Goal: Task Accomplishment & Management: Use online tool/utility

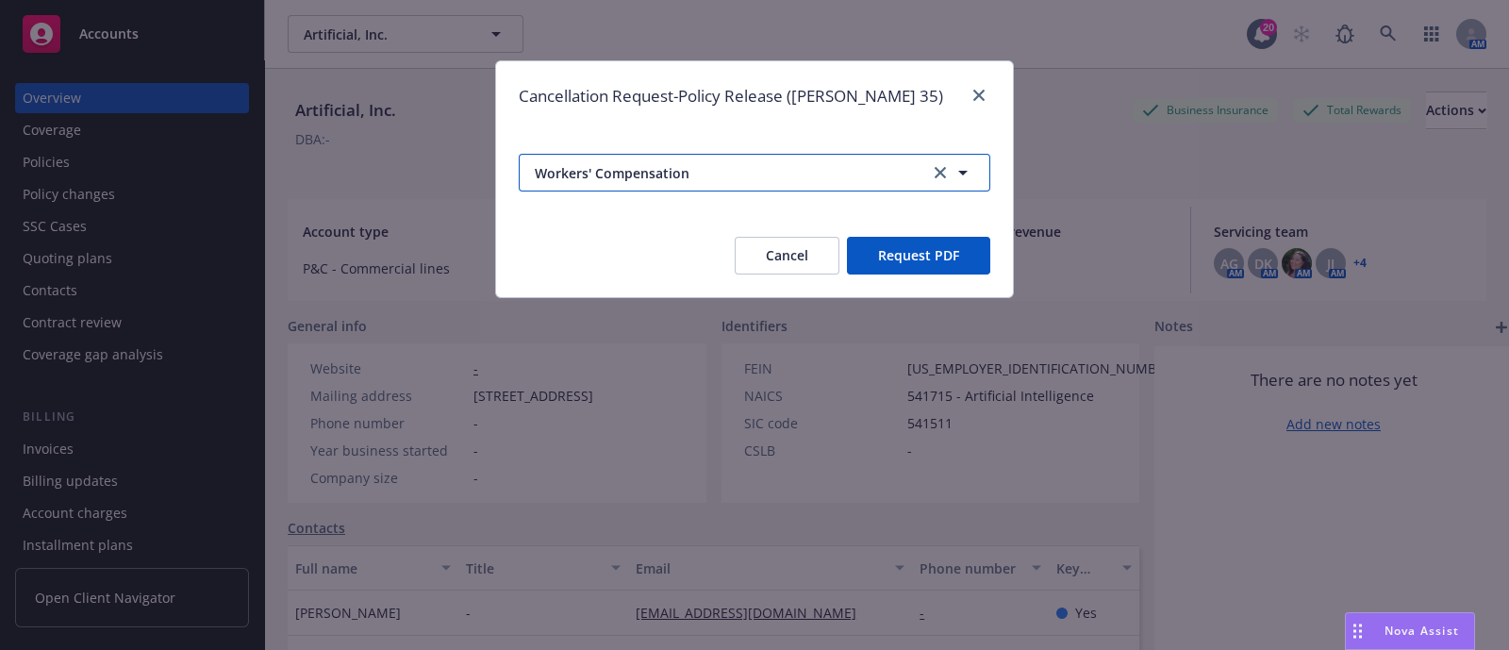
click at [884, 176] on span "Workers' Compensation" at bounding box center [722, 173] width 375 height 20
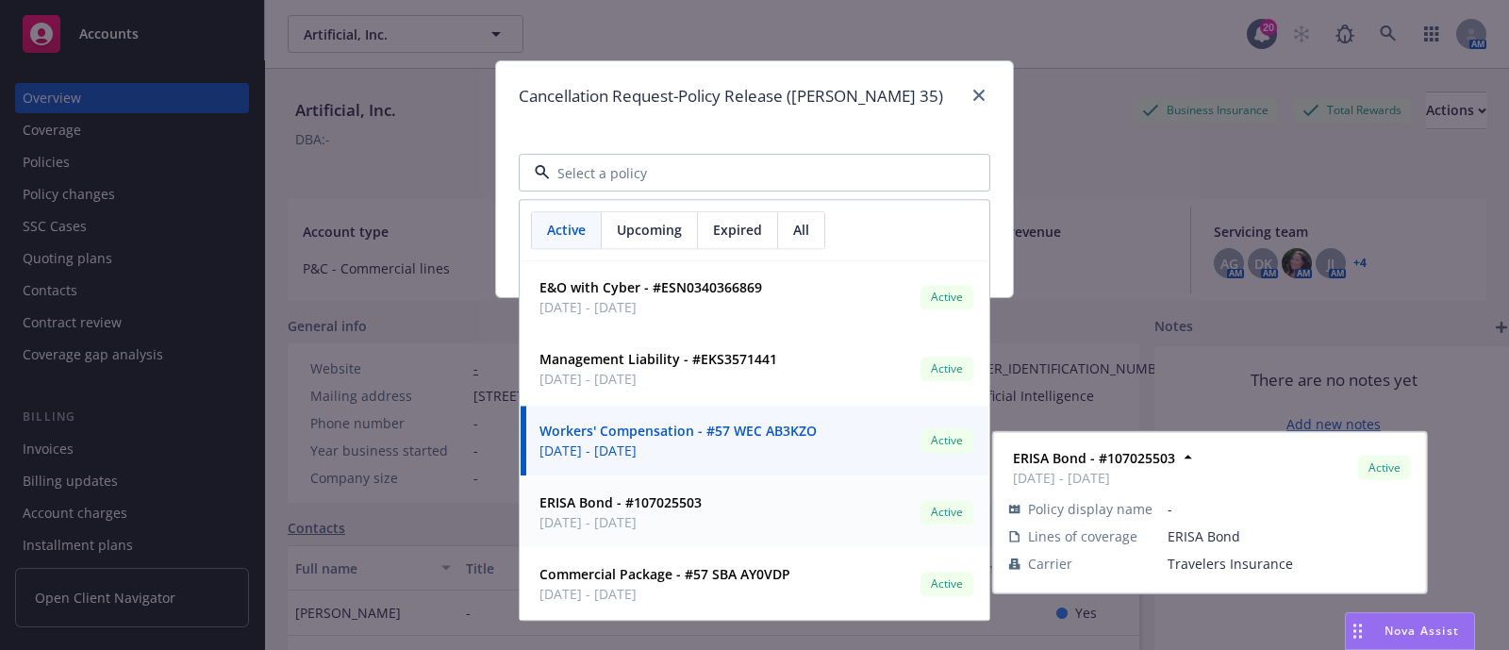
click at [685, 502] on strong "ERISA Bond - #107025503" at bounding box center [620, 503] width 162 height 18
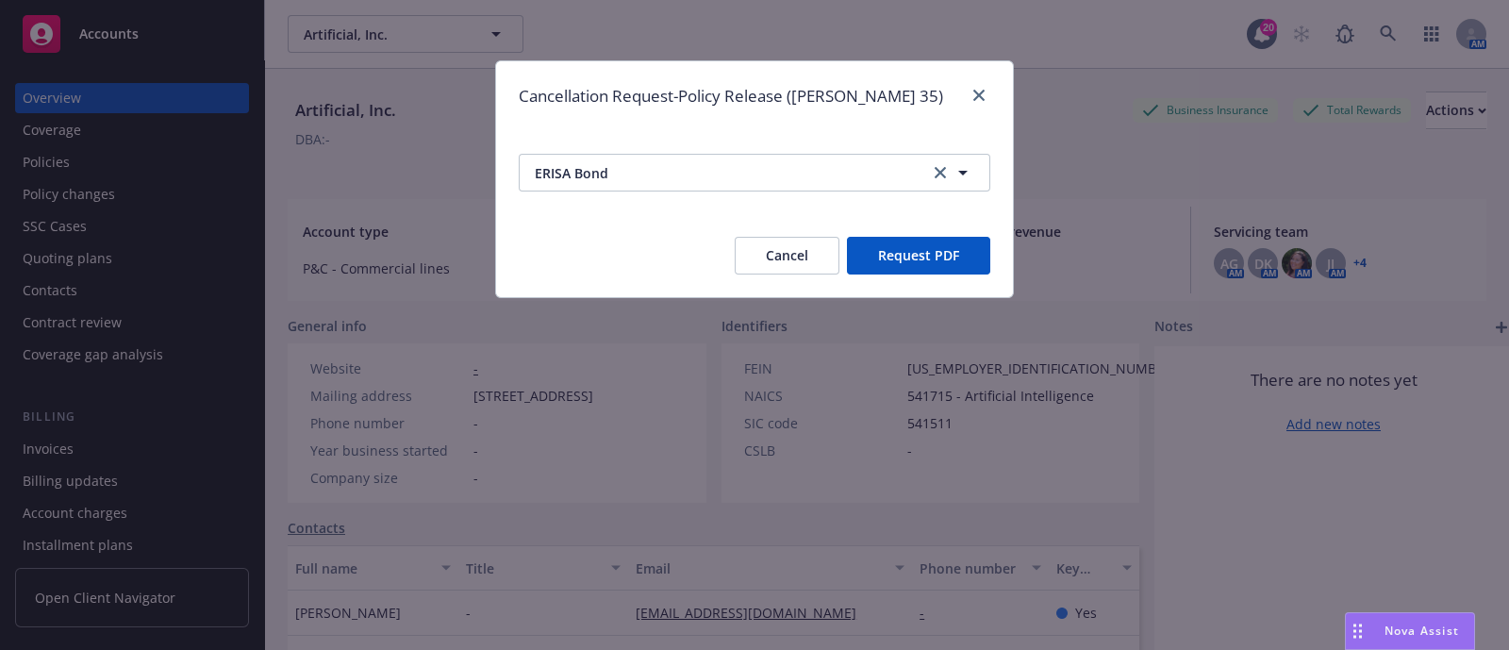
click at [912, 249] on button "Request PDF" at bounding box center [918, 256] width 143 height 38
click at [971, 91] on link "close" at bounding box center [978, 95] width 23 height 23
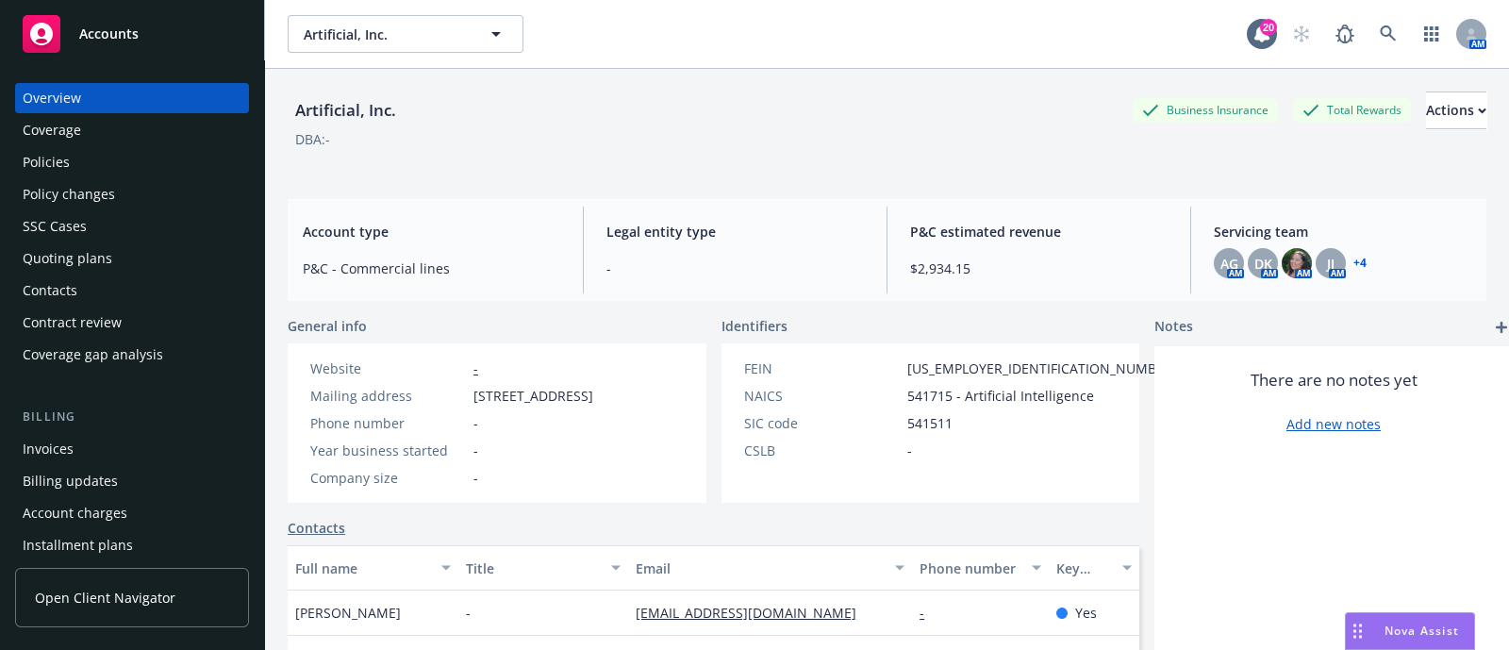
click at [124, 157] on div "Policies" at bounding box center [132, 162] width 219 height 30
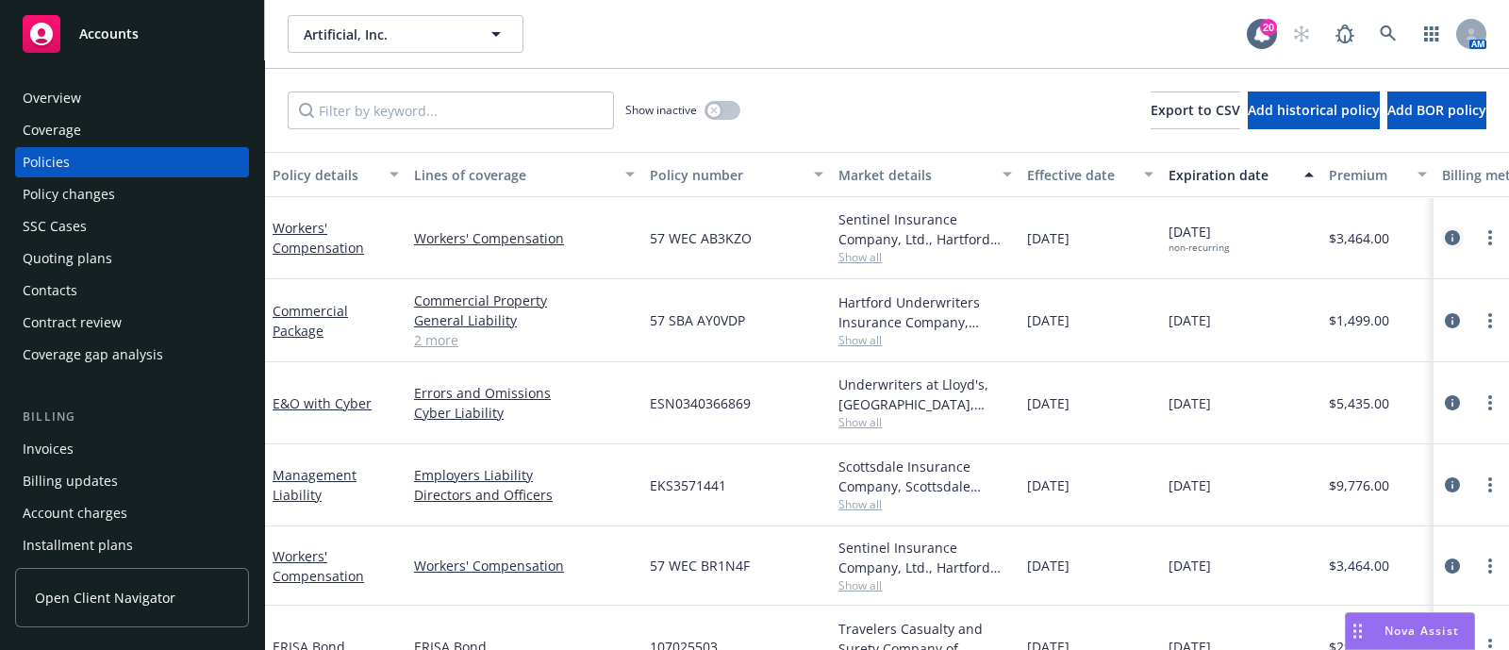
click at [1445, 240] on icon "circleInformation" at bounding box center [1452, 237] width 15 height 15
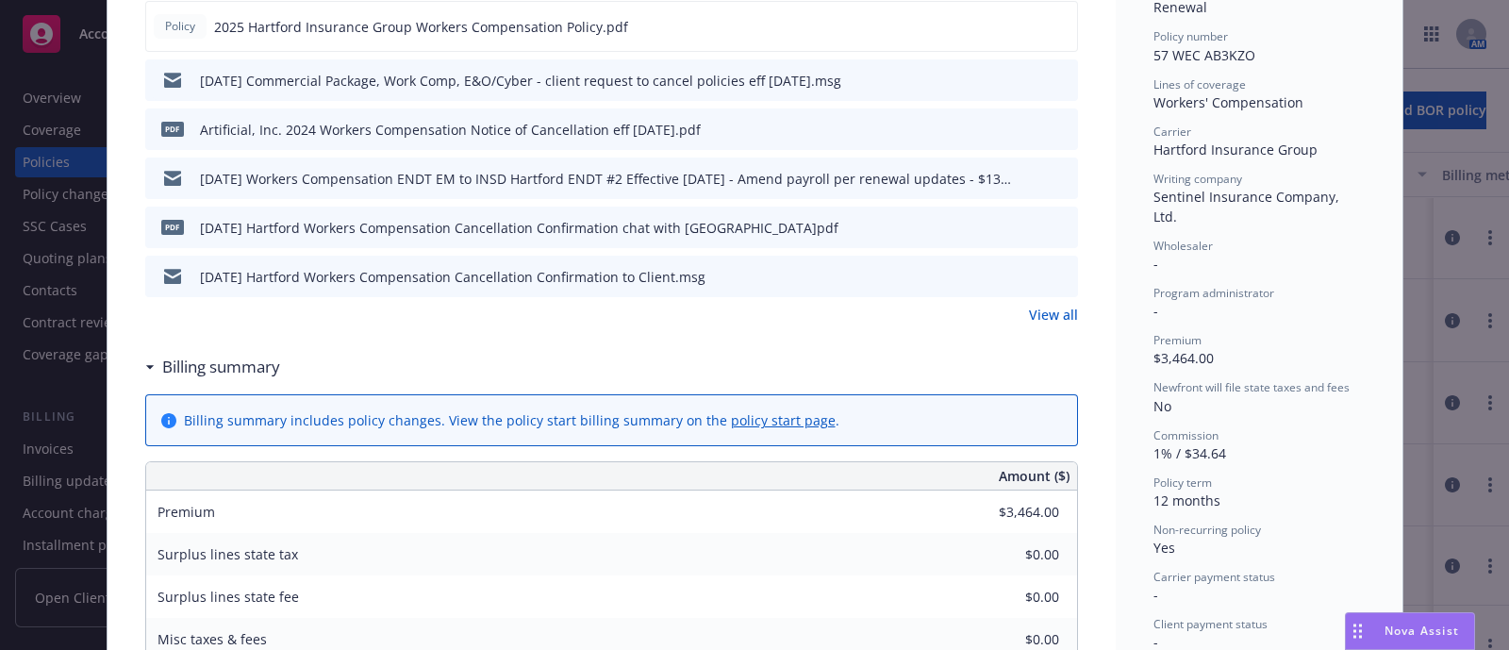
scroll to position [486, 0]
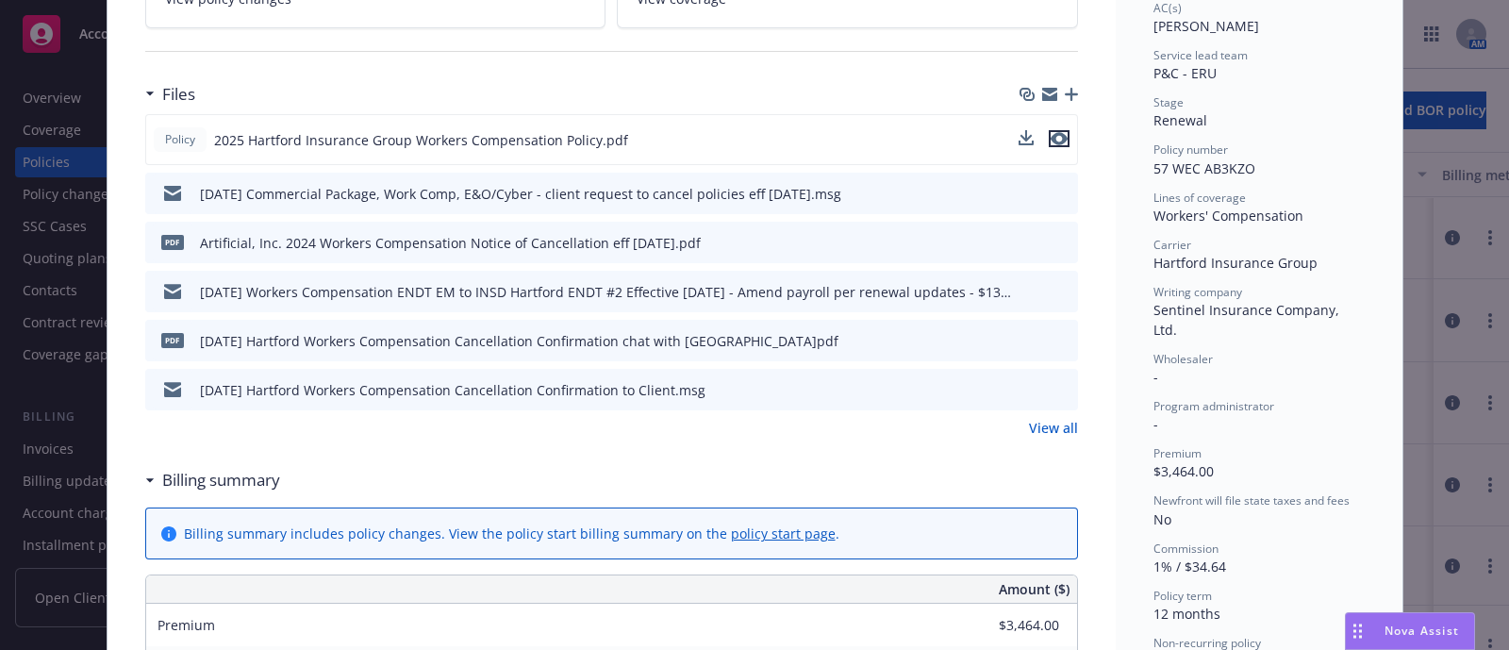
click at [1055, 136] on icon "preview file" at bounding box center [1058, 138] width 17 height 13
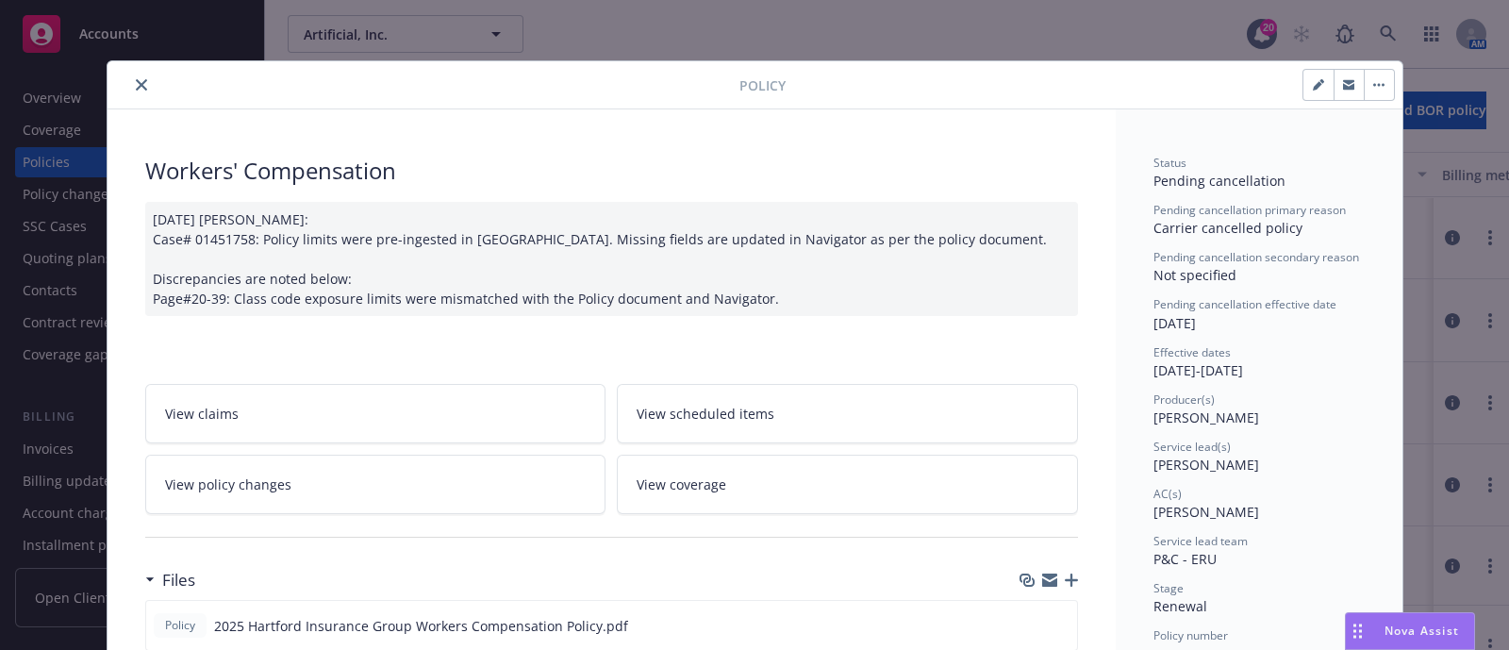
click at [136, 87] on icon "close" at bounding box center [141, 84] width 11 height 11
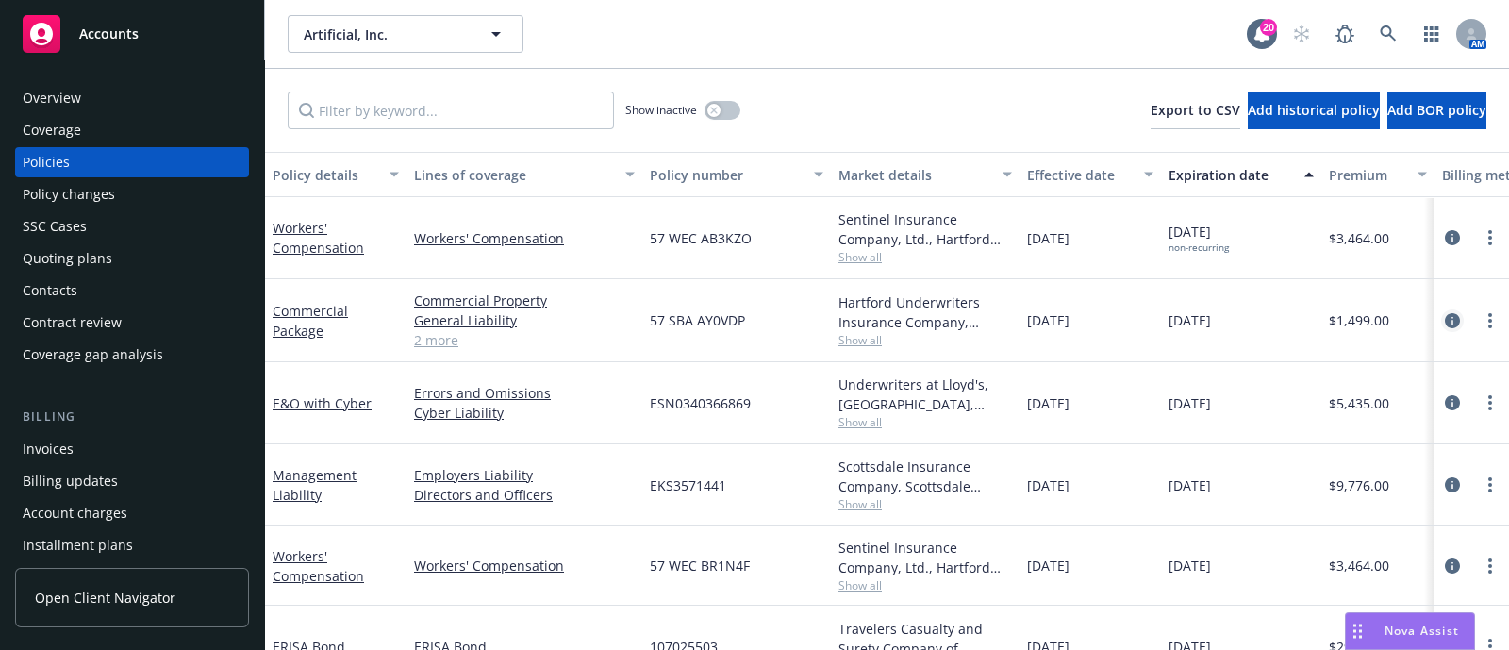
click at [1445, 314] on icon "circleInformation" at bounding box center [1452, 320] width 15 height 15
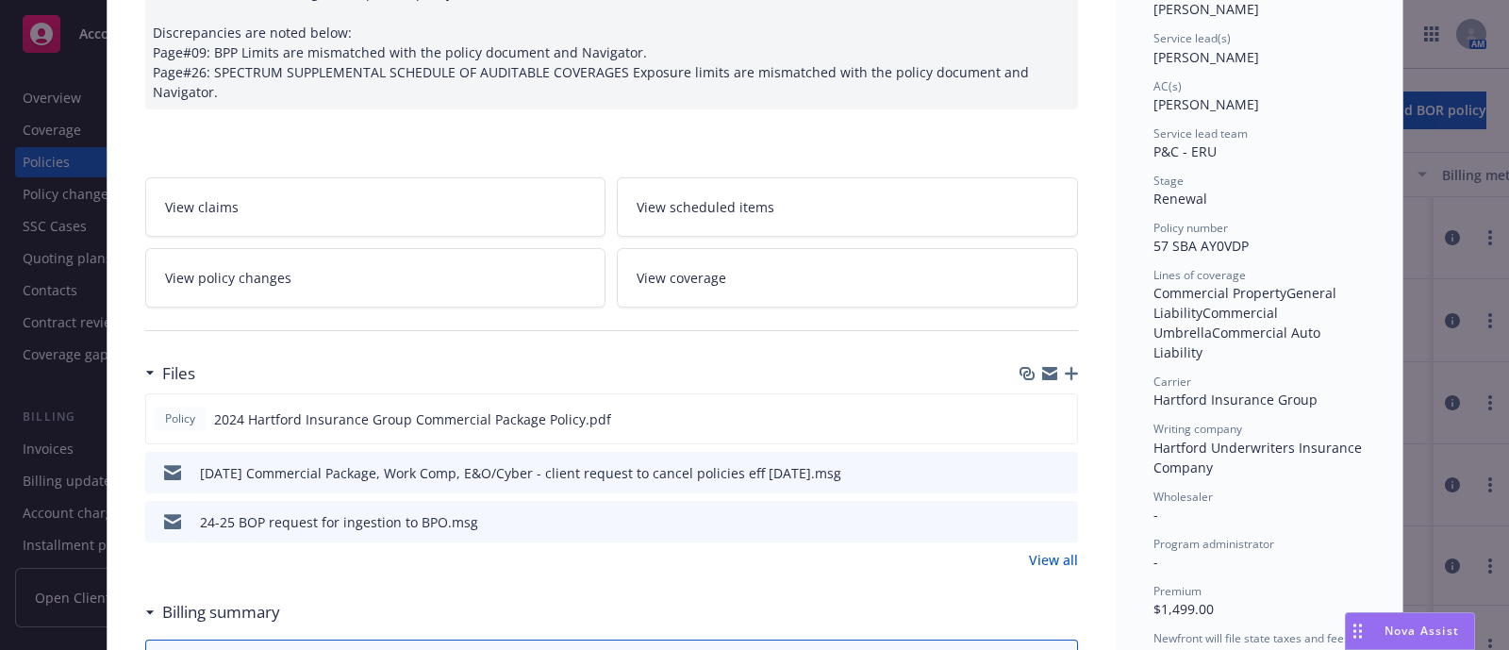
scroll to position [270, 0]
click at [1047, 402] on div "Policy 2024 Hartford Insurance Group Commercial Package Policy.pdf" at bounding box center [611, 414] width 933 height 51
click at [1058, 411] on icon "preview file" at bounding box center [1058, 413] width 17 height 13
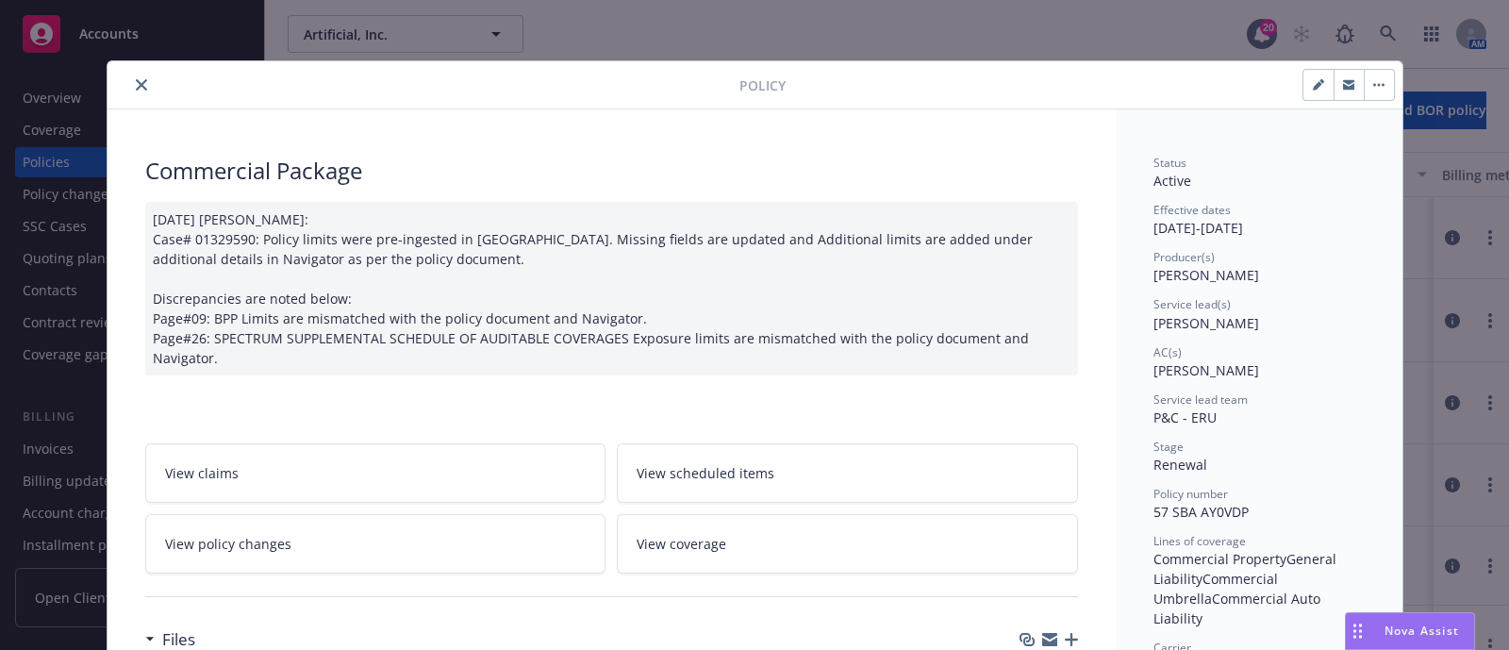
click at [136, 79] on icon "close" at bounding box center [141, 84] width 11 height 11
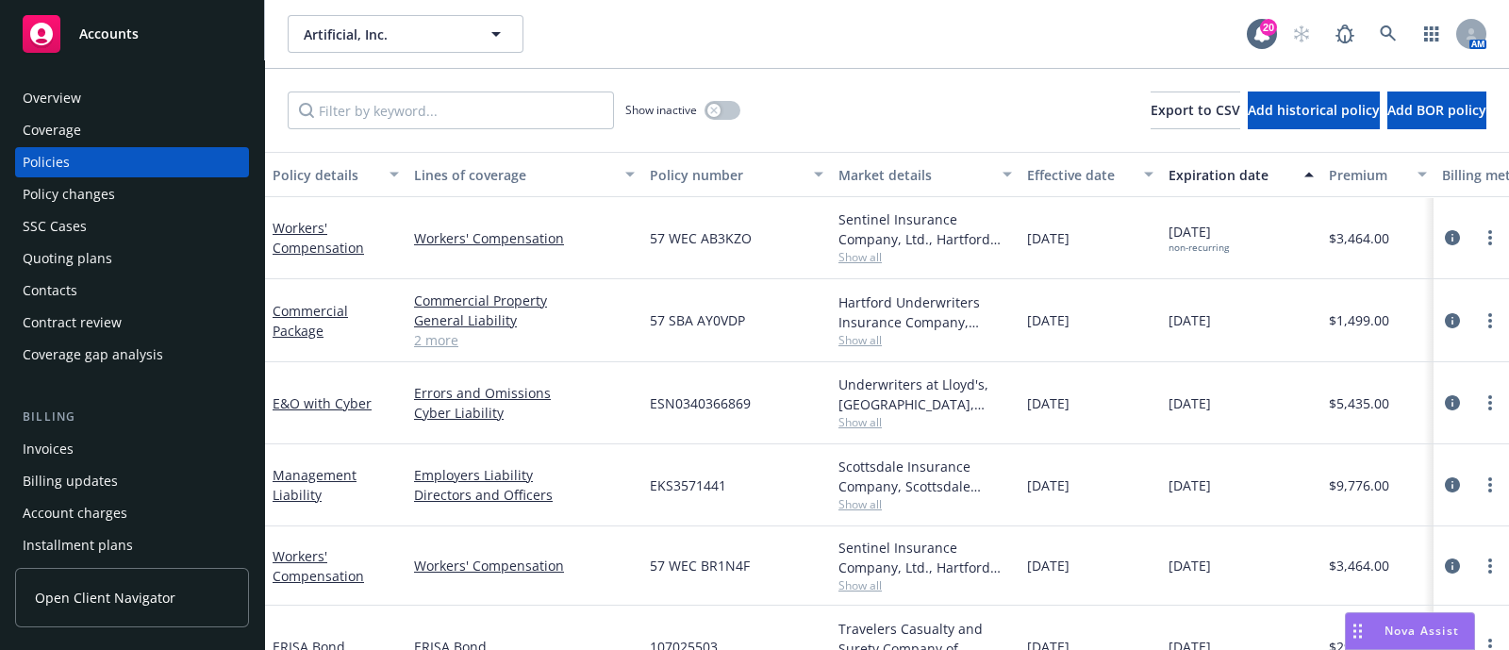
scroll to position [54, 0]
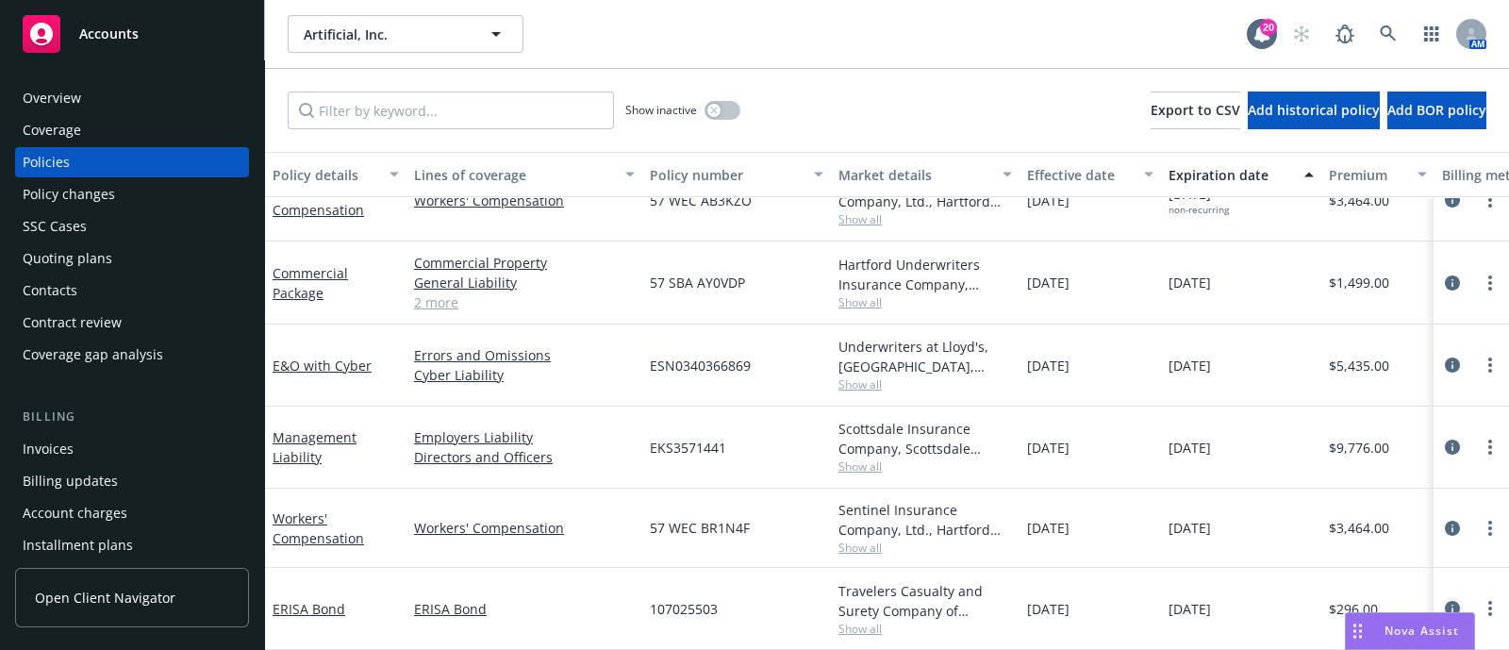
click at [1445, 601] on icon "circleInformation" at bounding box center [1452, 608] width 15 height 15
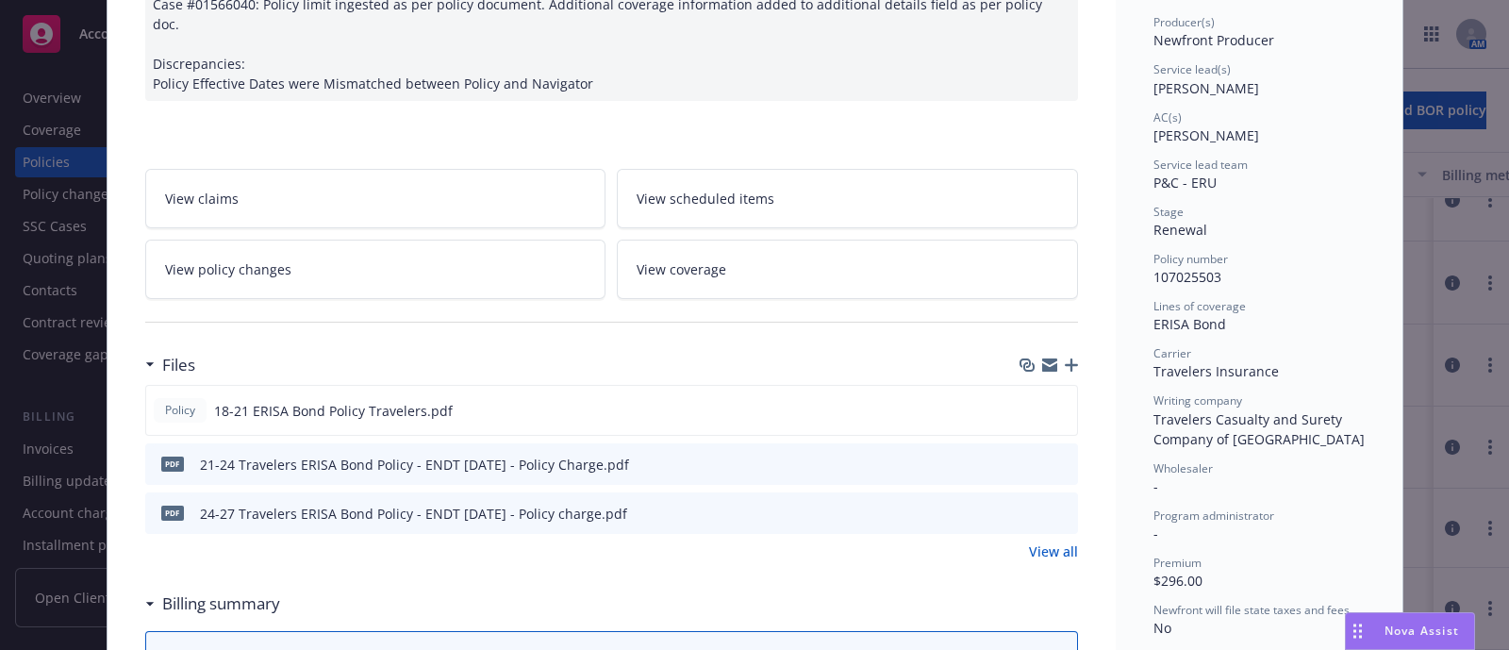
scroll to position [235, 0]
click at [1050, 403] on icon "preview file" at bounding box center [1058, 409] width 17 height 13
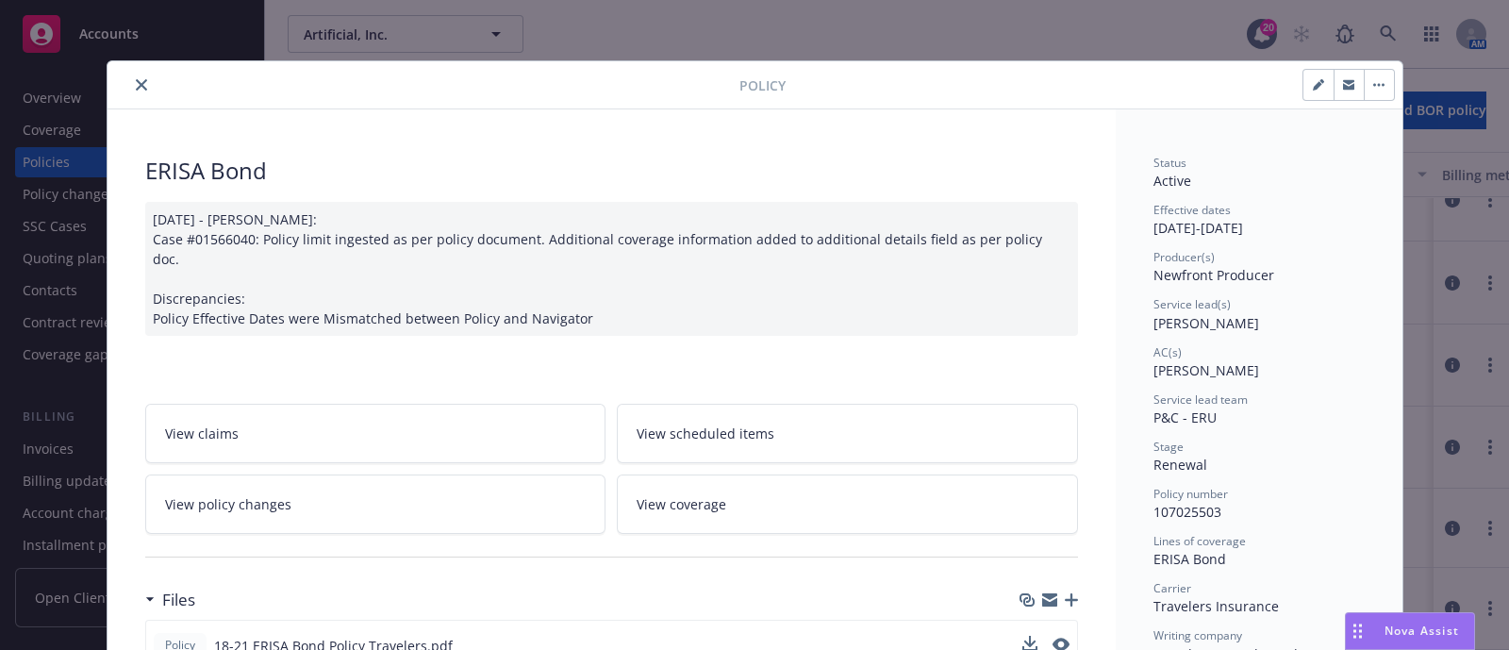
click at [140, 84] on button "close" at bounding box center [141, 85] width 23 height 23
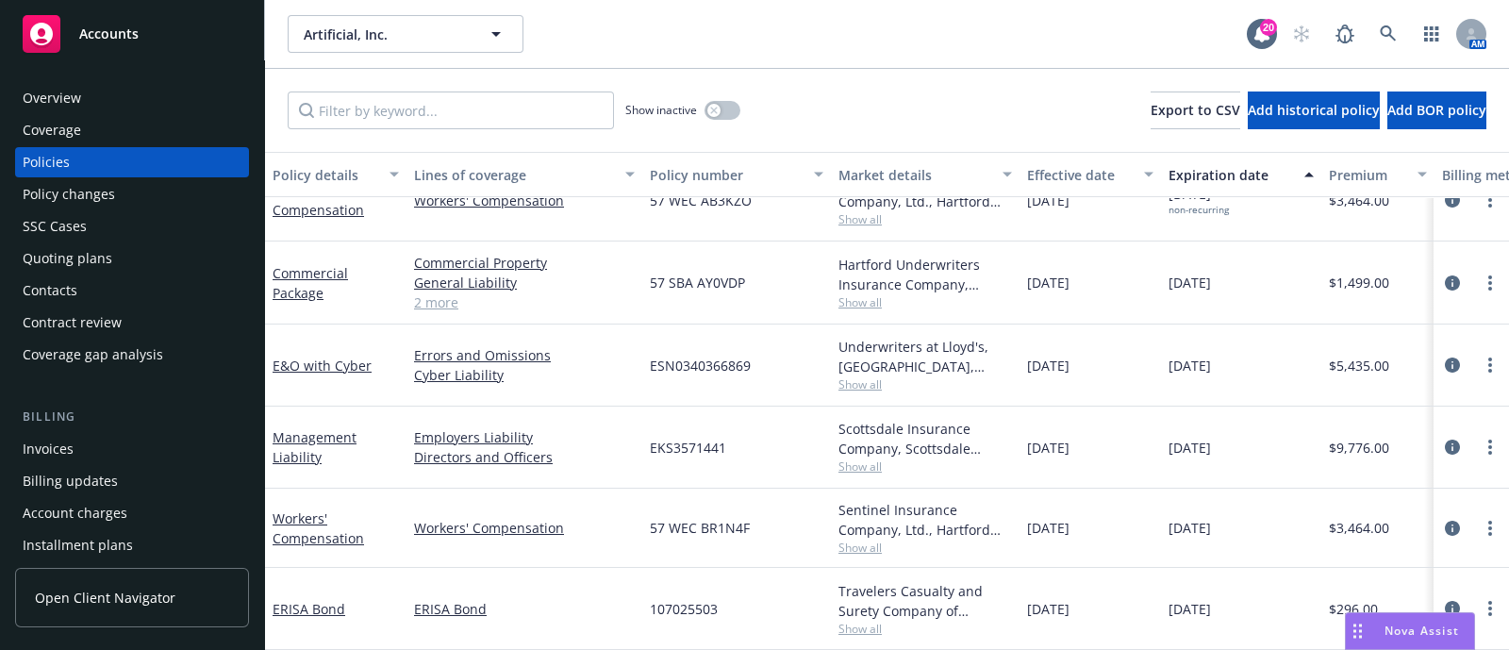
click at [132, 87] on div "Overview" at bounding box center [132, 98] width 219 height 30
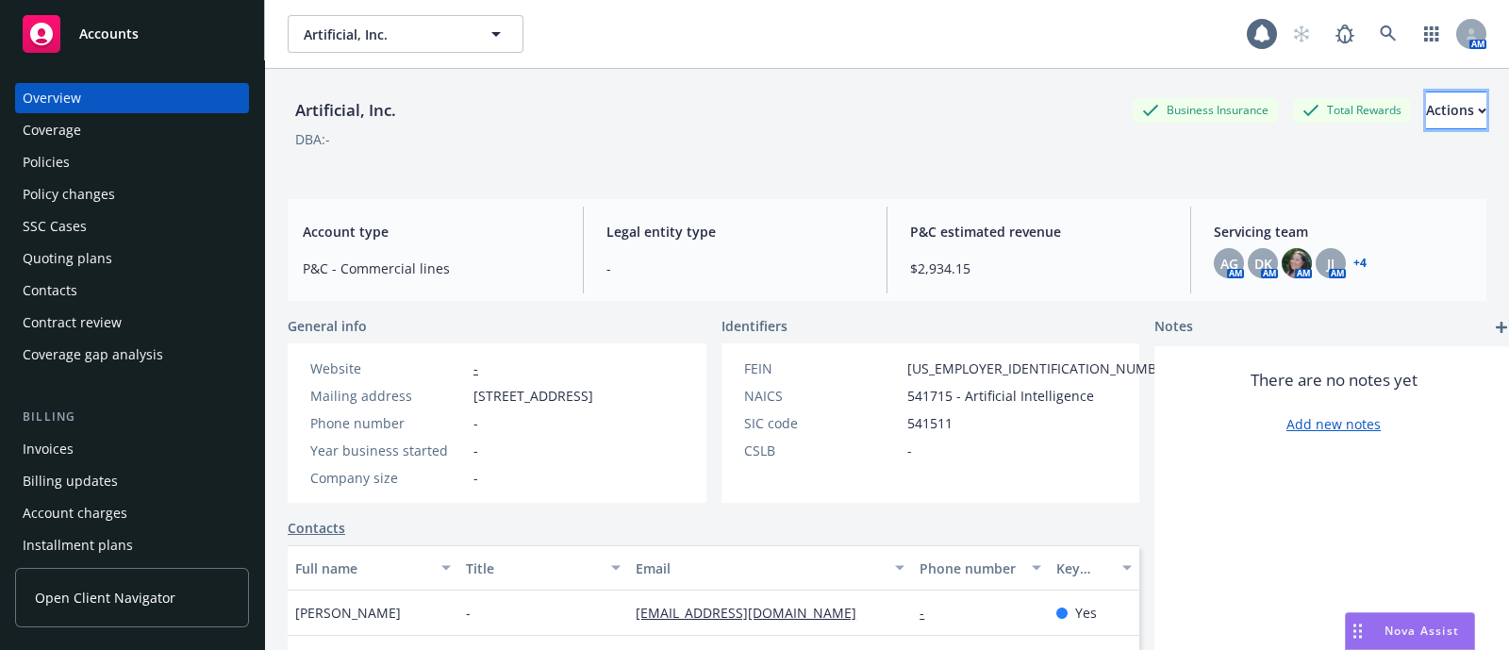
click at [1426, 112] on div "Actions" at bounding box center [1456, 110] width 60 height 36
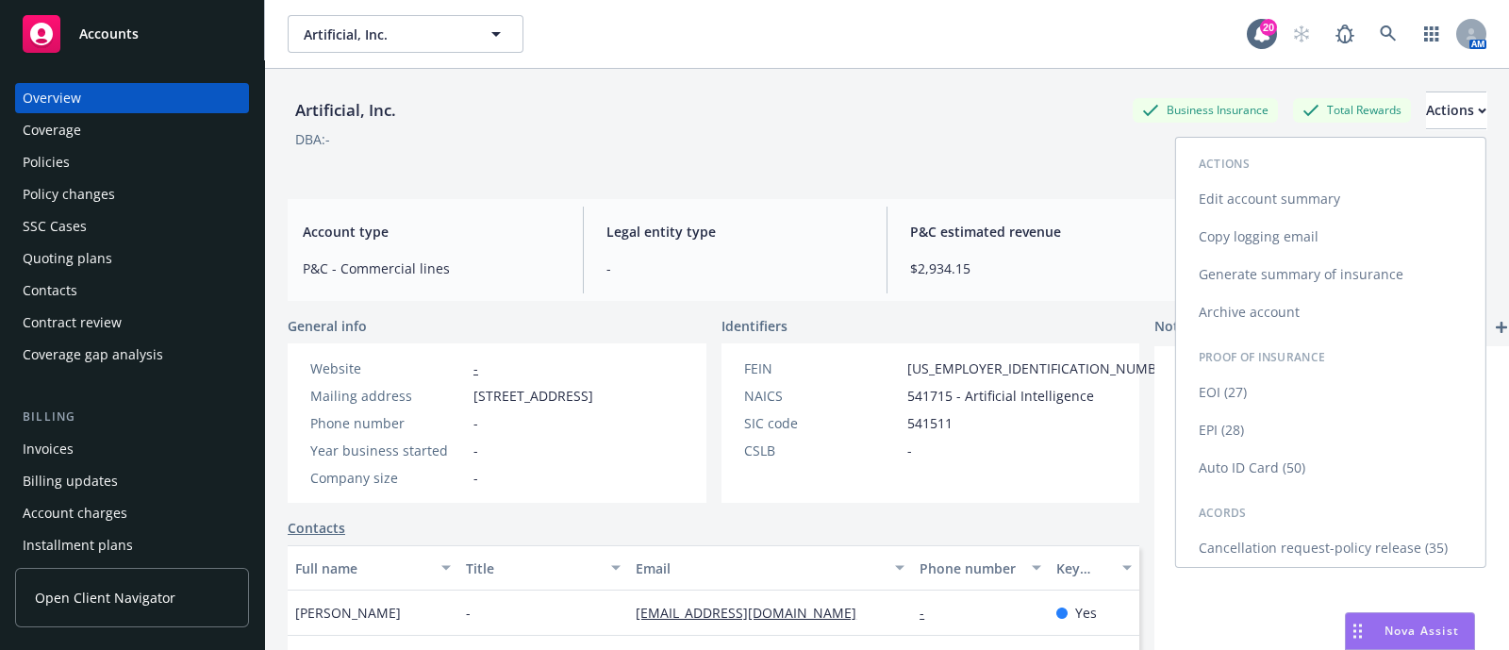
click at [1268, 538] on link "Cancellation request-policy release (35)" at bounding box center [1330, 548] width 309 height 38
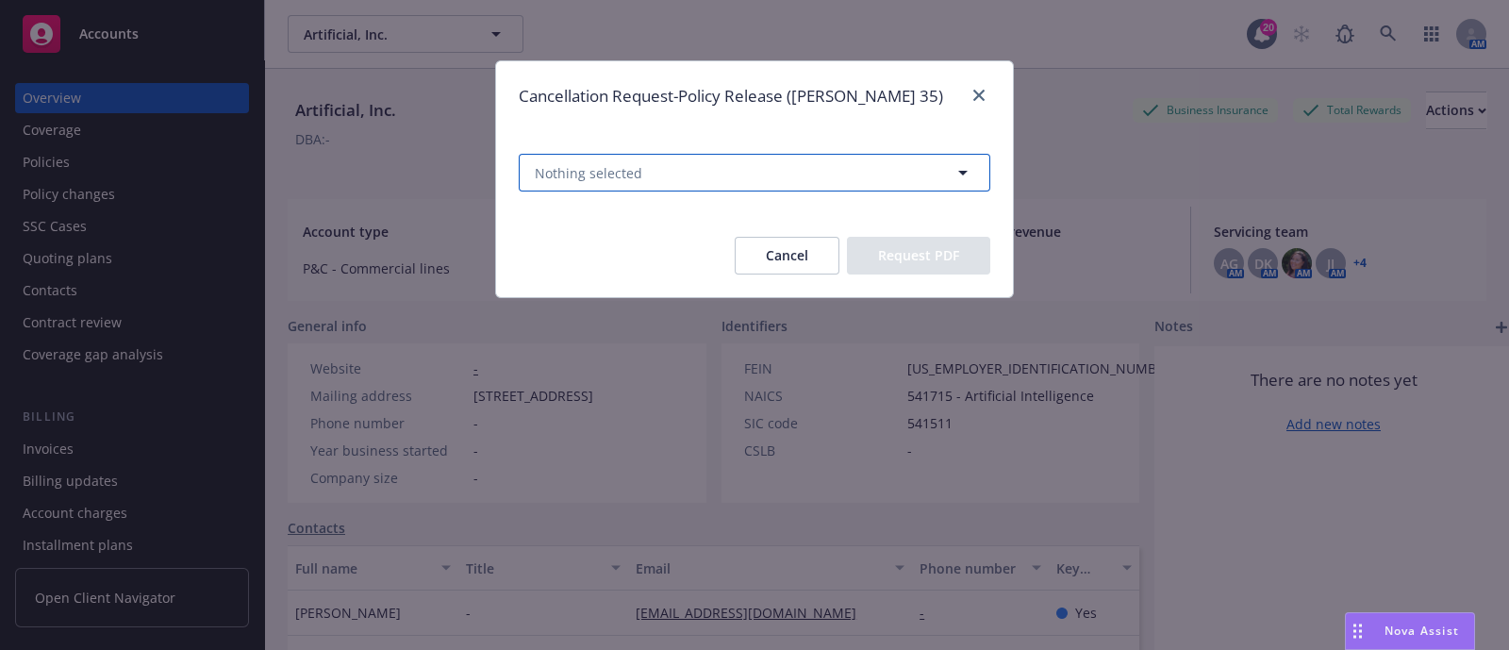
click at [779, 157] on button "Nothing selected" at bounding box center [754, 173] width 471 height 38
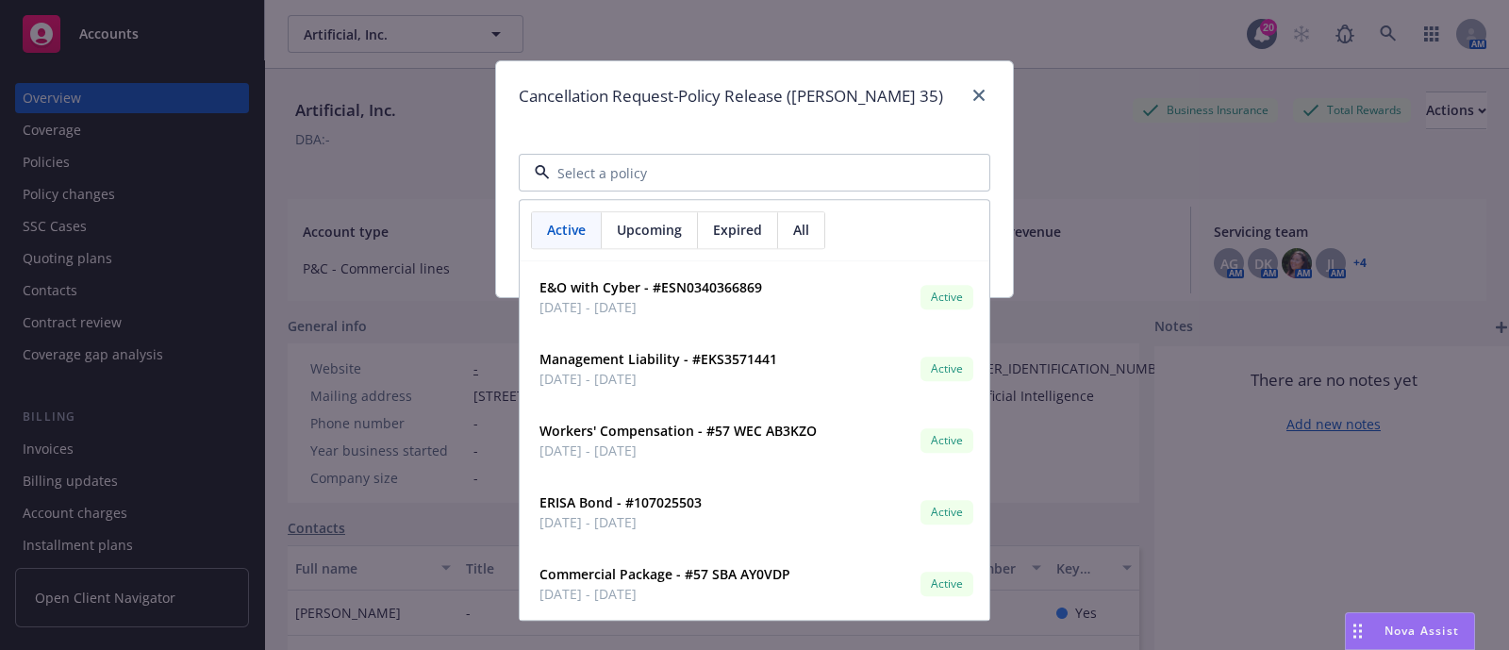
click at [1148, 84] on div "Cancellation Request-Policy Release ([PERSON_NAME] 35) Active Upcoming Expired …" at bounding box center [754, 325] width 1509 height 650
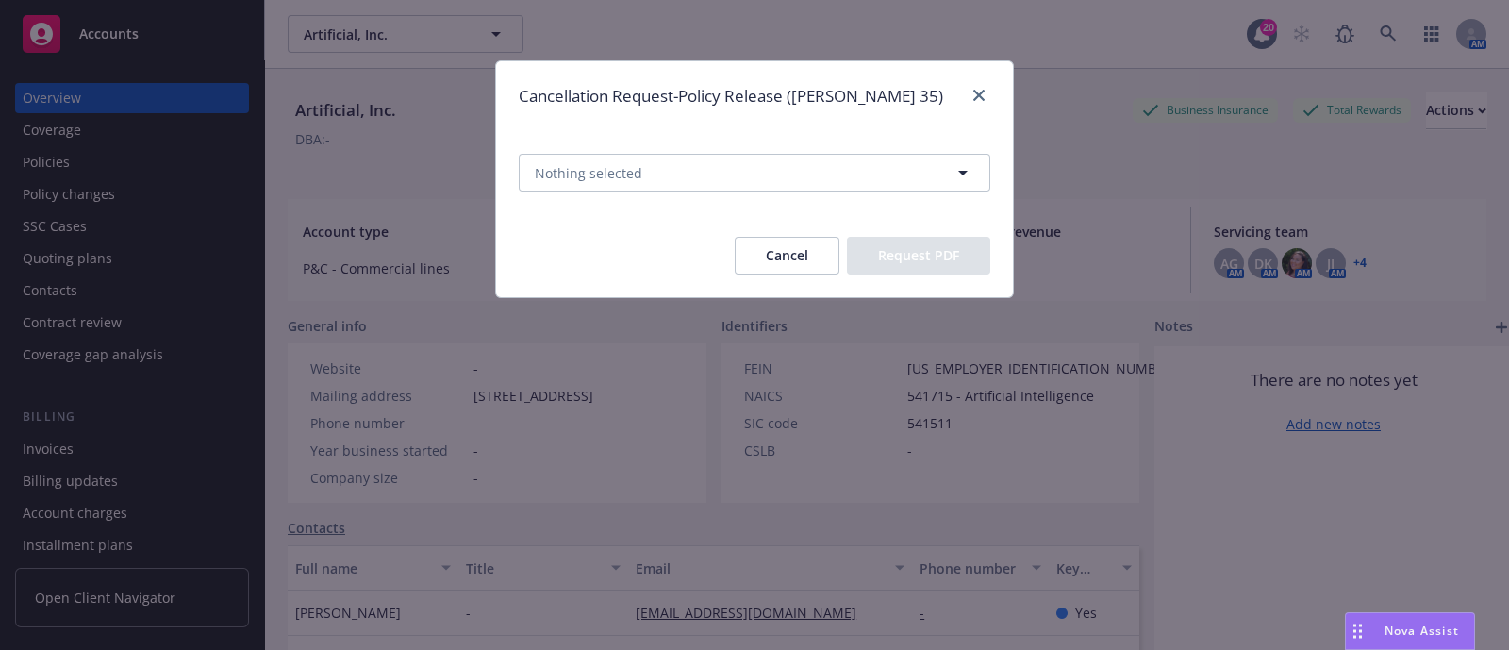
click at [1400, 110] on div "Cancellation Request-Policy Release ([PERSON_NAME] 35) Nothing selected Cancel …" at bounding box center [754, 325] width 1509 height 650
click at [983, 101] on link "close" at bounding box center [978, 95] width 23 height 23
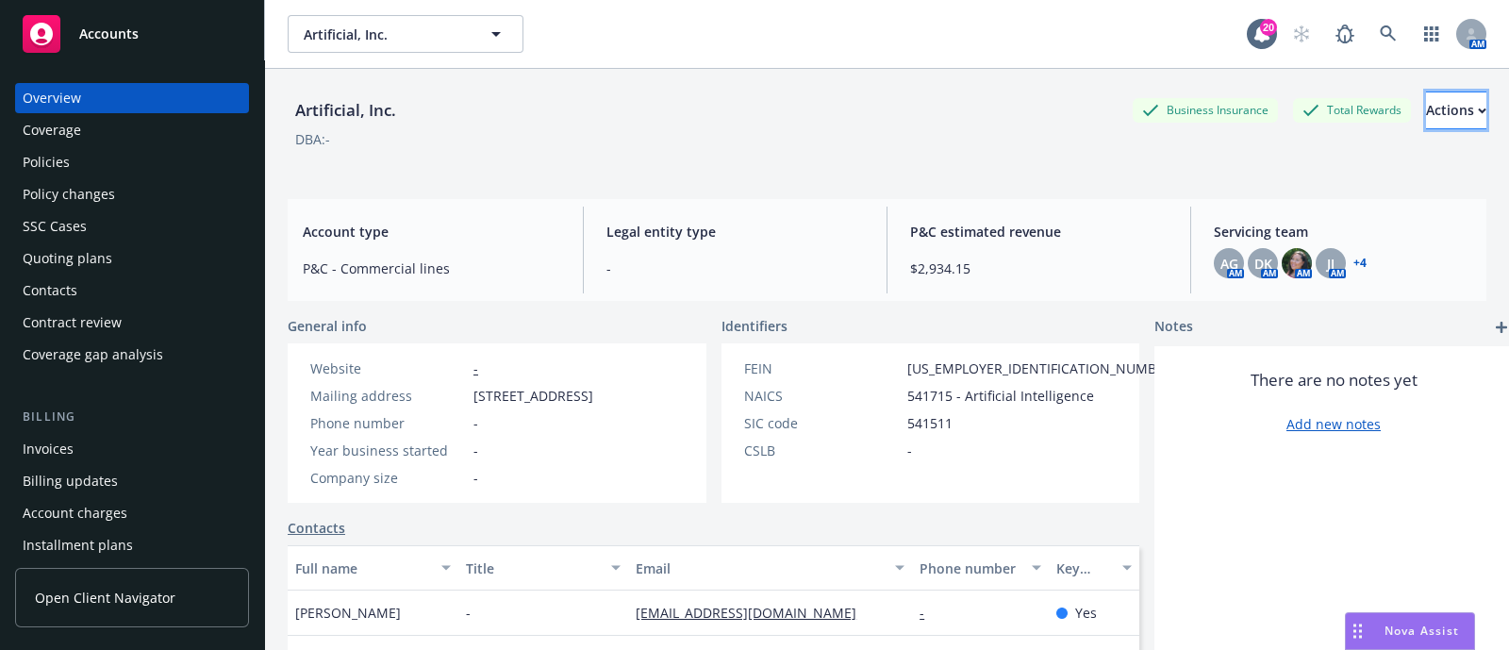
click at [1428, 111] on div "Actions" at bounding box center [1456, 110] width 60 height 36
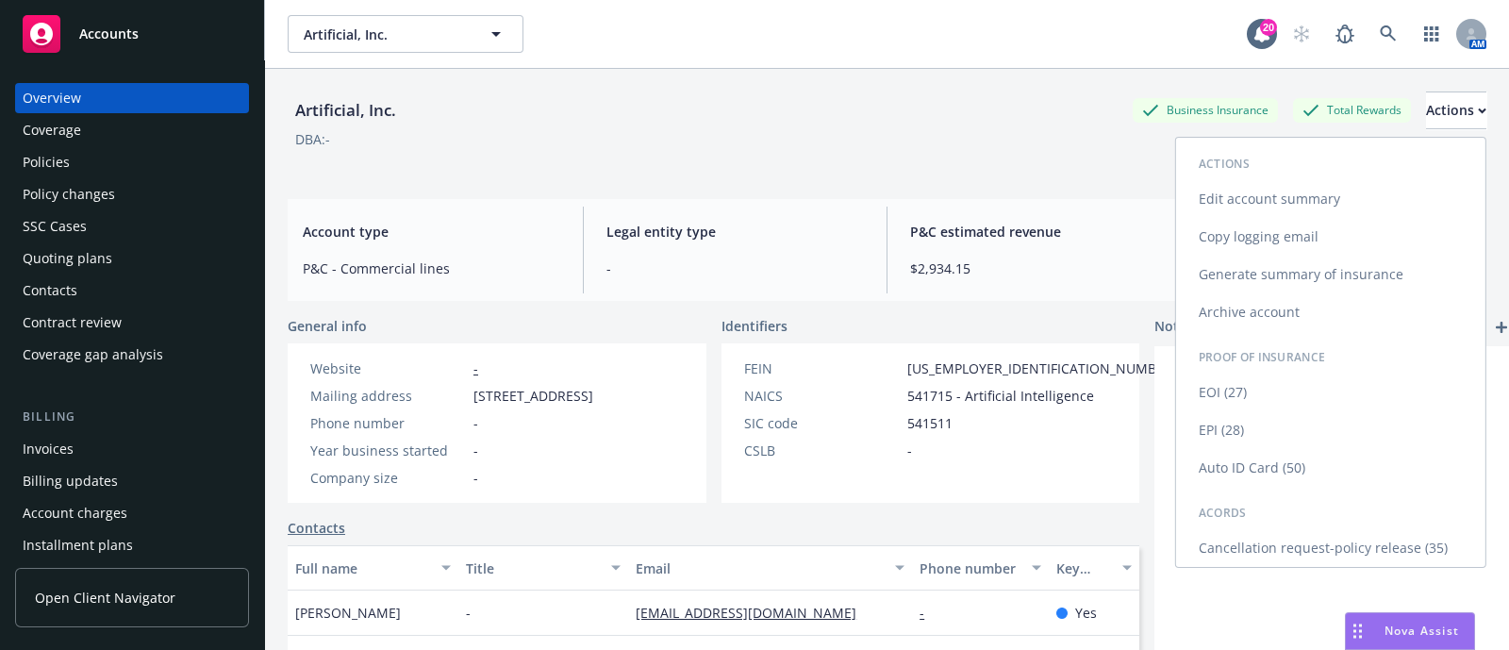
click at [1248, 549] on link "Cancellation request-policy release (35)" at bounding box center [1330, 548] width 309 height 38
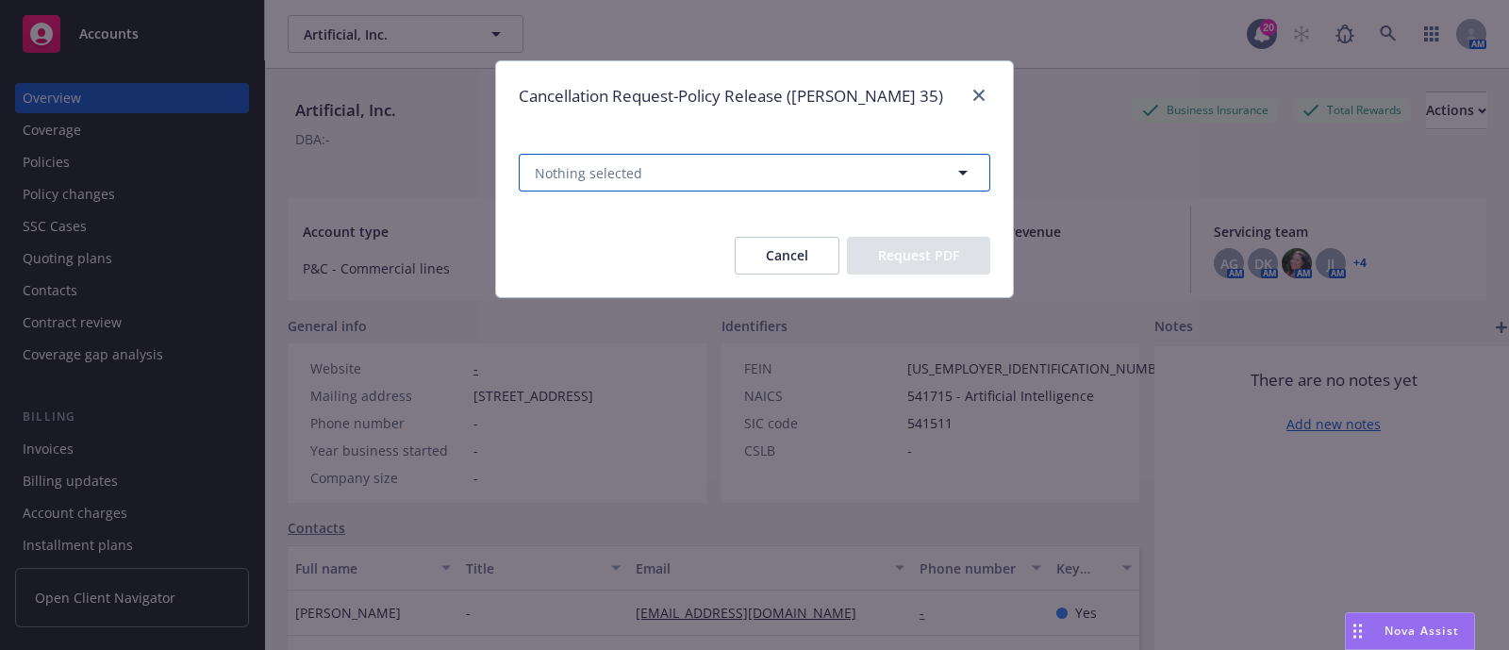
click at [690, 174] on button "Nothing selected" at bounding box center [754, 173] width 471 height 38
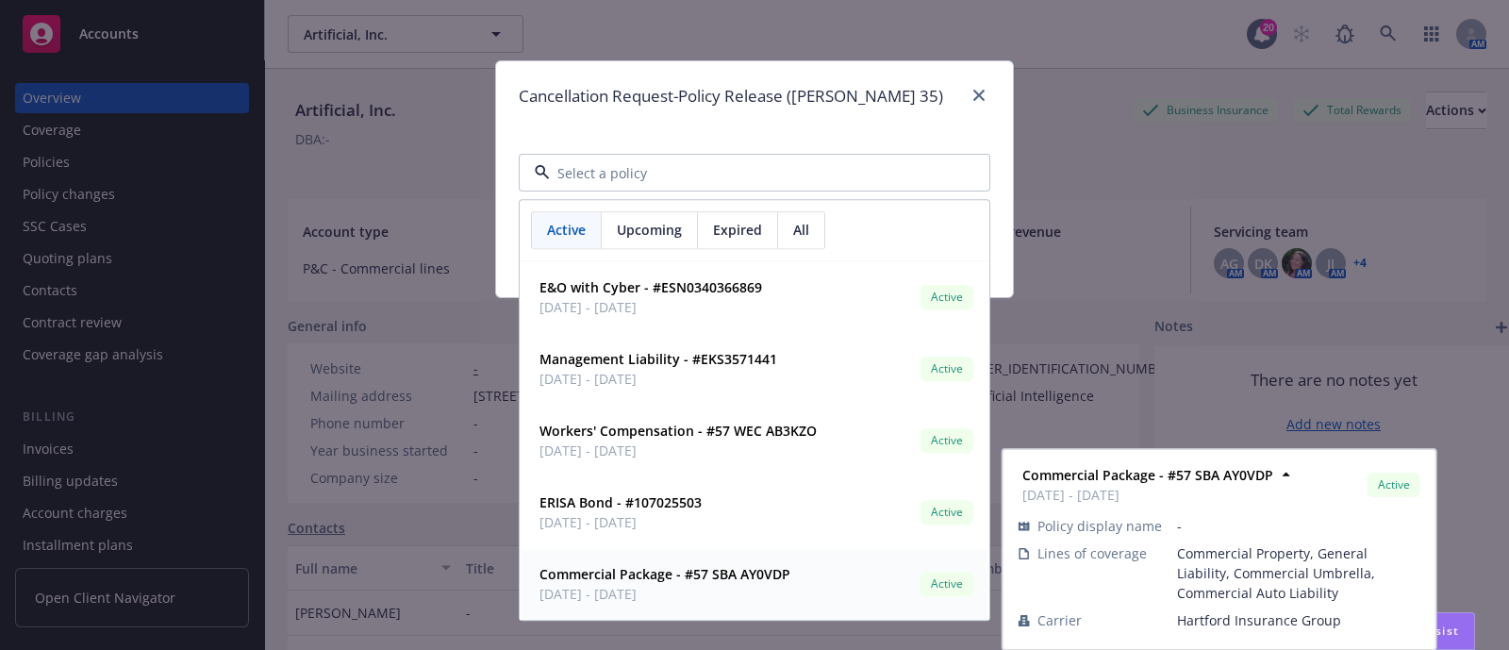
click at [591, 589] on span "[DATE] - [DATE]" at bounding box center [664, 595] width 251 height 20
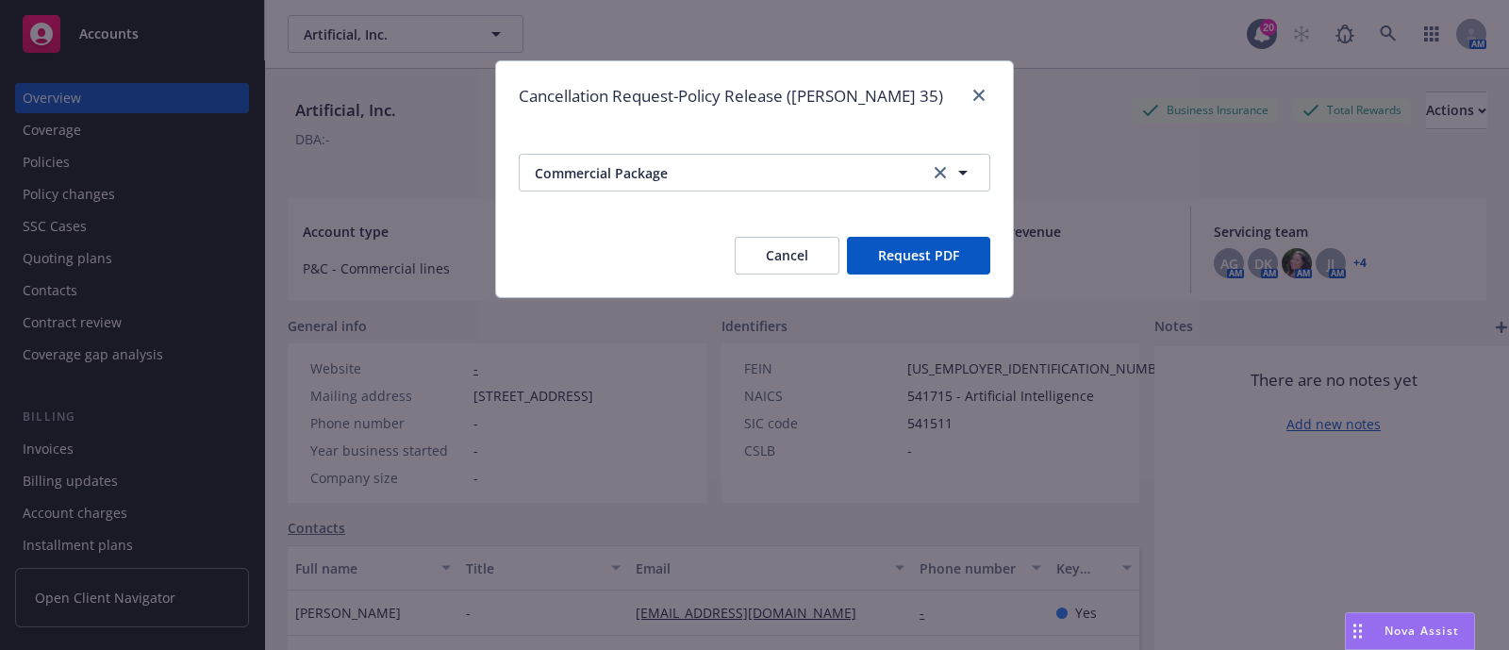
click at [933, 252] on button "Request PDF" at bounding box center [918, 256] width 143 height 38
click at [648, 183] on button "Commercial Package" at bounding box center [754, 173] width 471 height 38
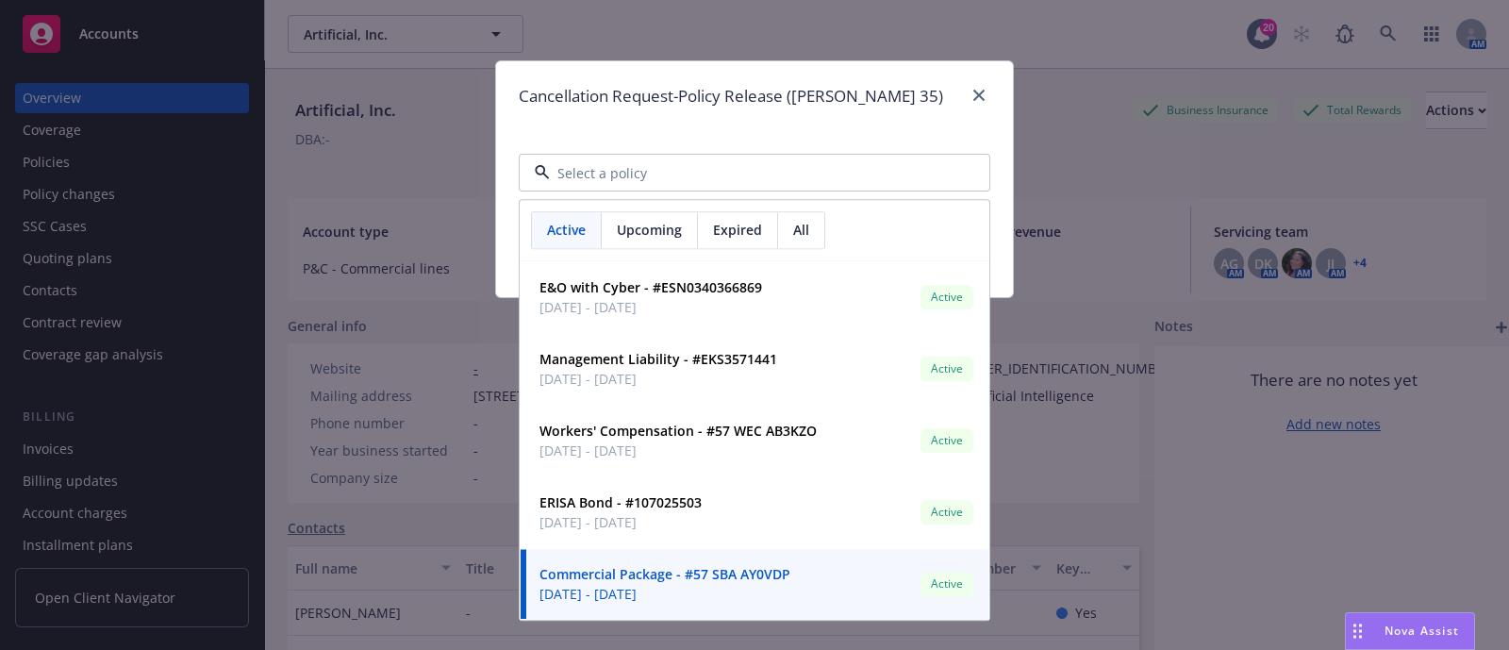
click at [649, 233] on span "Upcoming" at bounding box center [649, 231] width 65 height 20
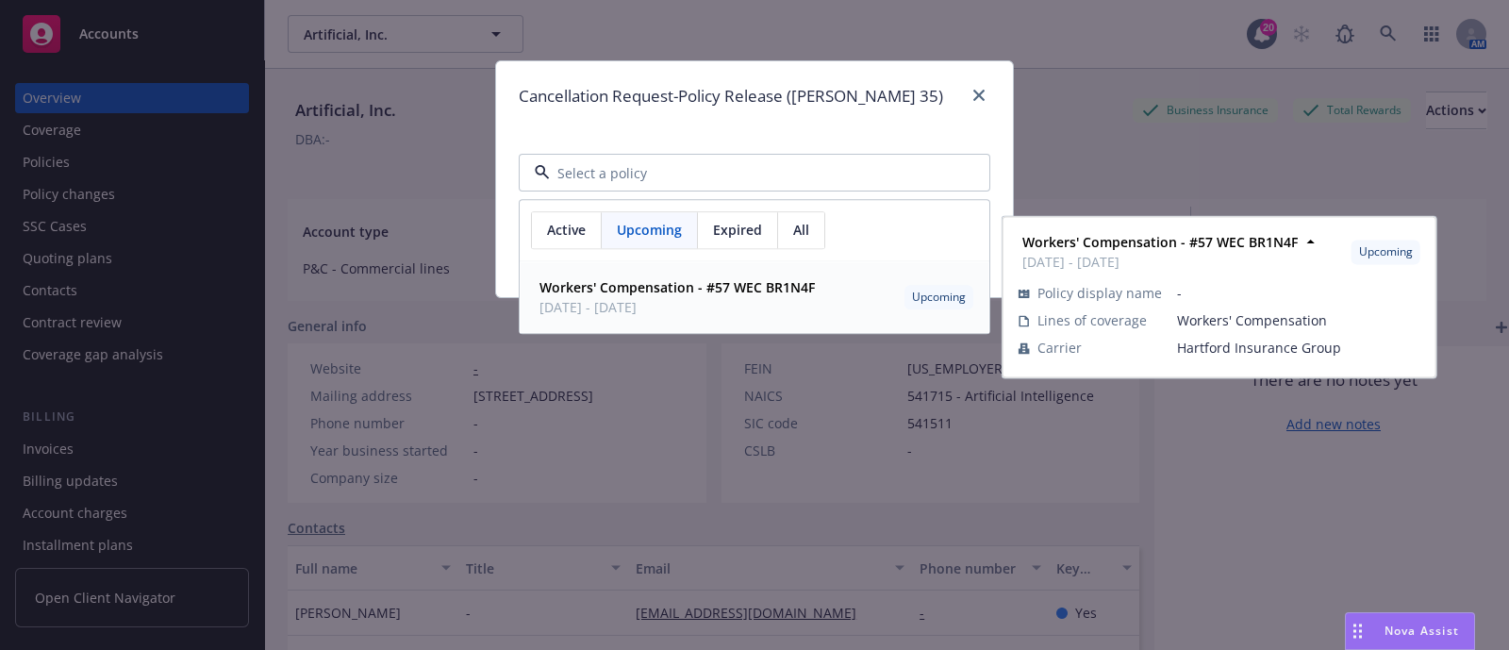
click at [673, 299] on span "[DATE] - [DATE]" at bounding box center [676, 308] width 275 height 20
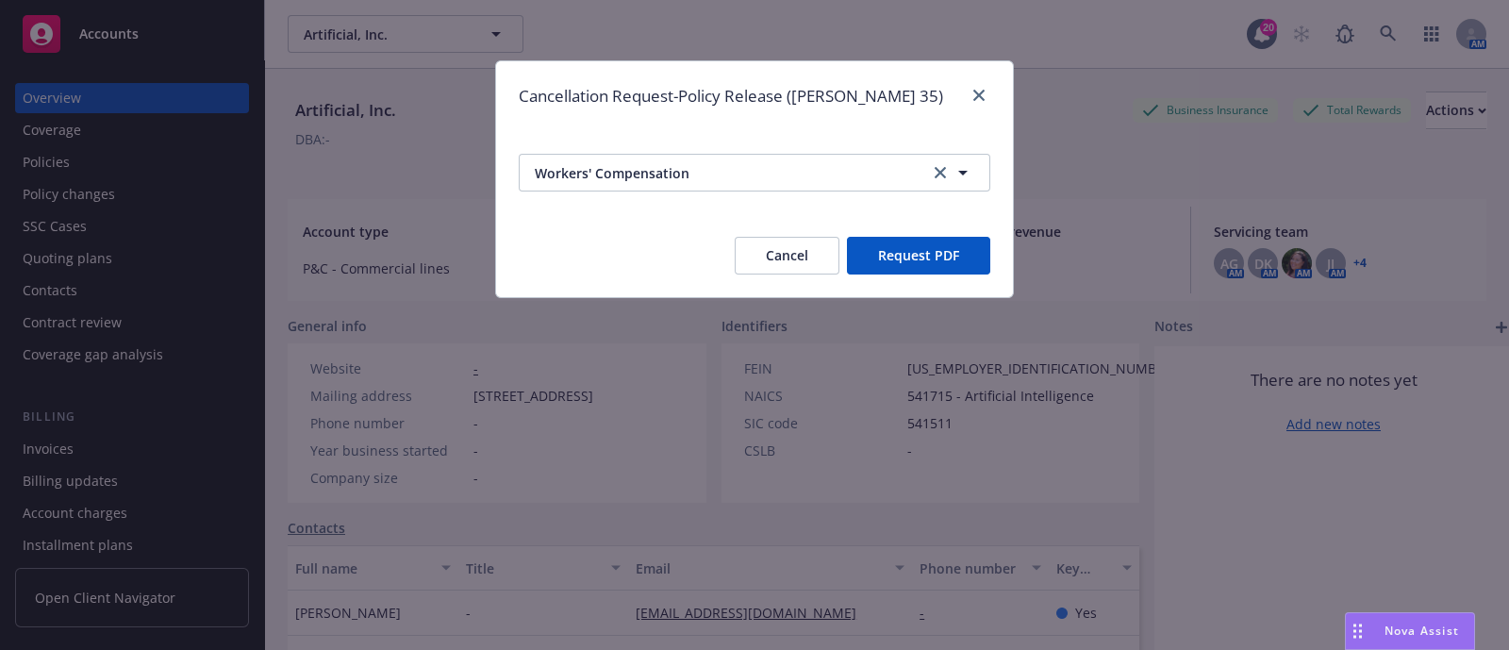
click at [877, 265] on button "Request PDF" at bounding box center [918, 256] width 143 height 38
click at [787, 264] on button "Cancel" at bounding box center [787, 256] width 105 height 38
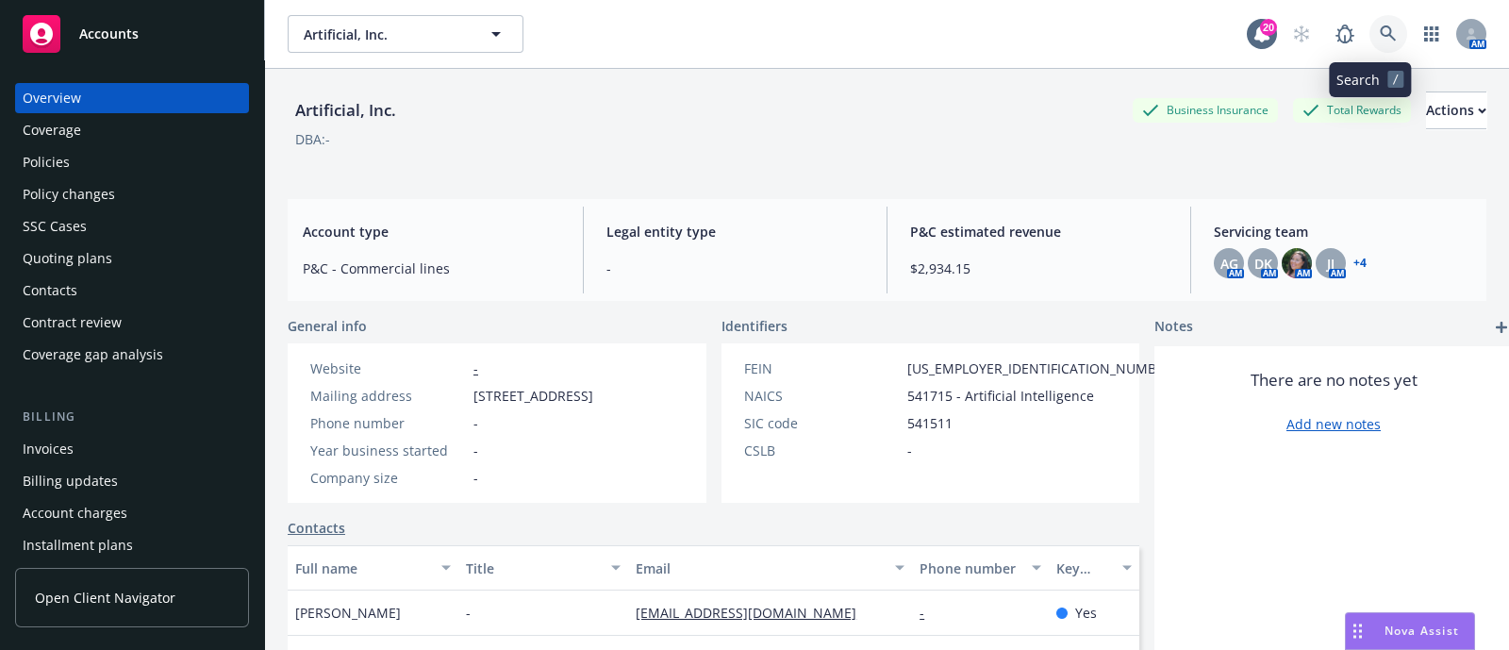
click at [1379, 34] on icon at bounding box center [1387, 33] width 17 height 17
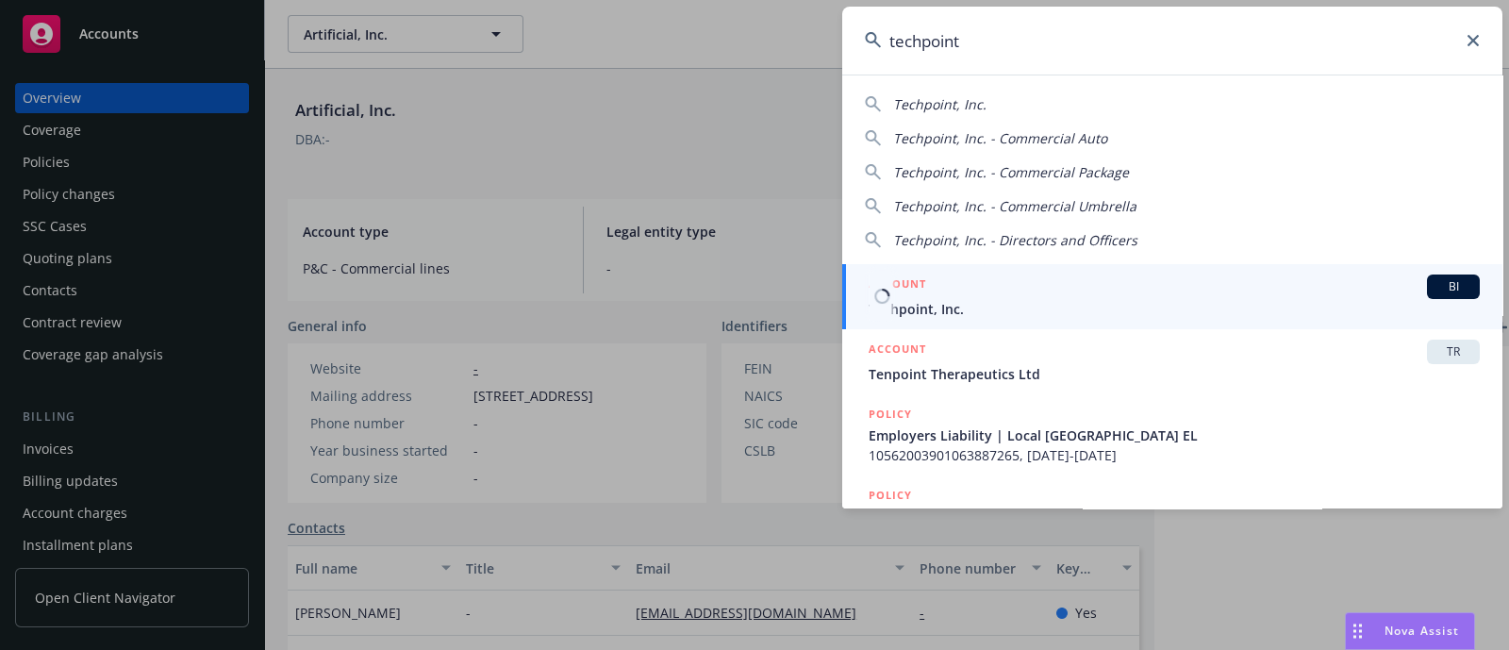
type input "techpoint"
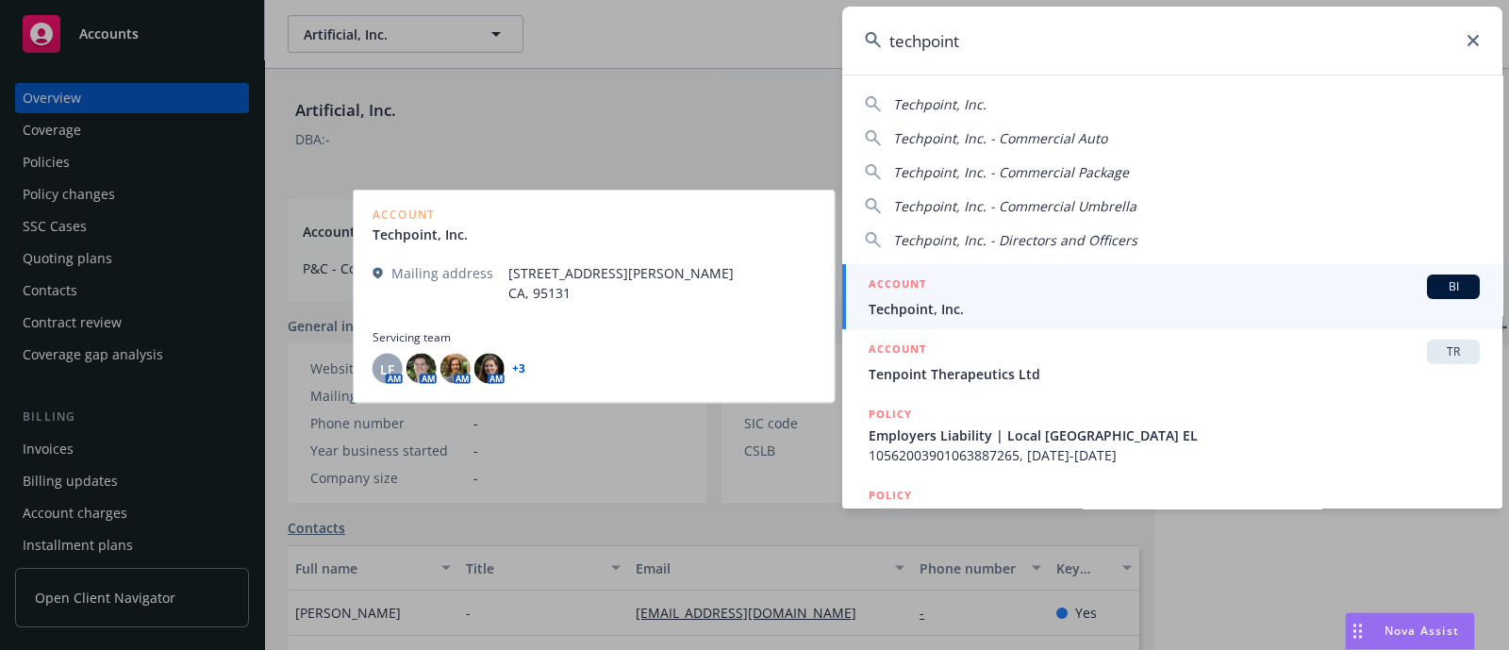
click at [1032, 300] on span "Techpoint, Inc." at bounding box center [1173, 309] width 611 height 20
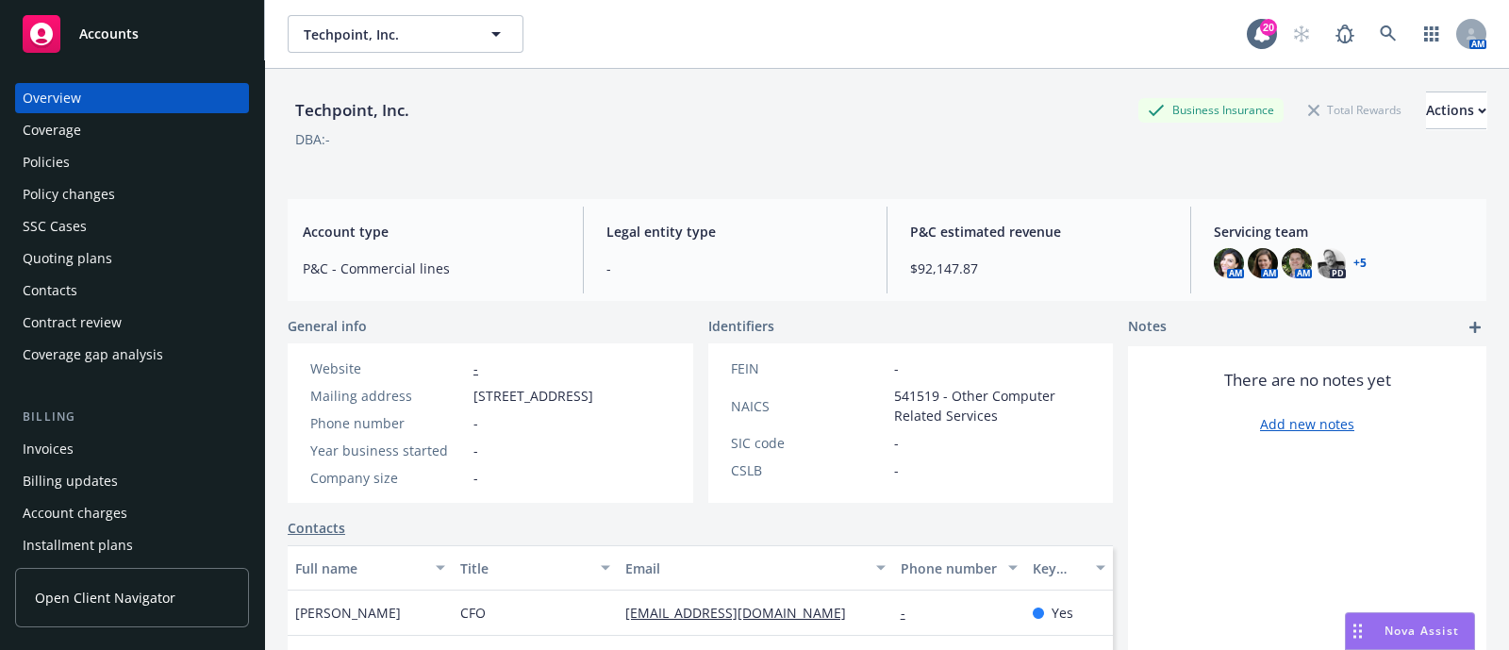
click at [144, 167] on div "Policies" at bounding box center [132, 162] width 219 height 30
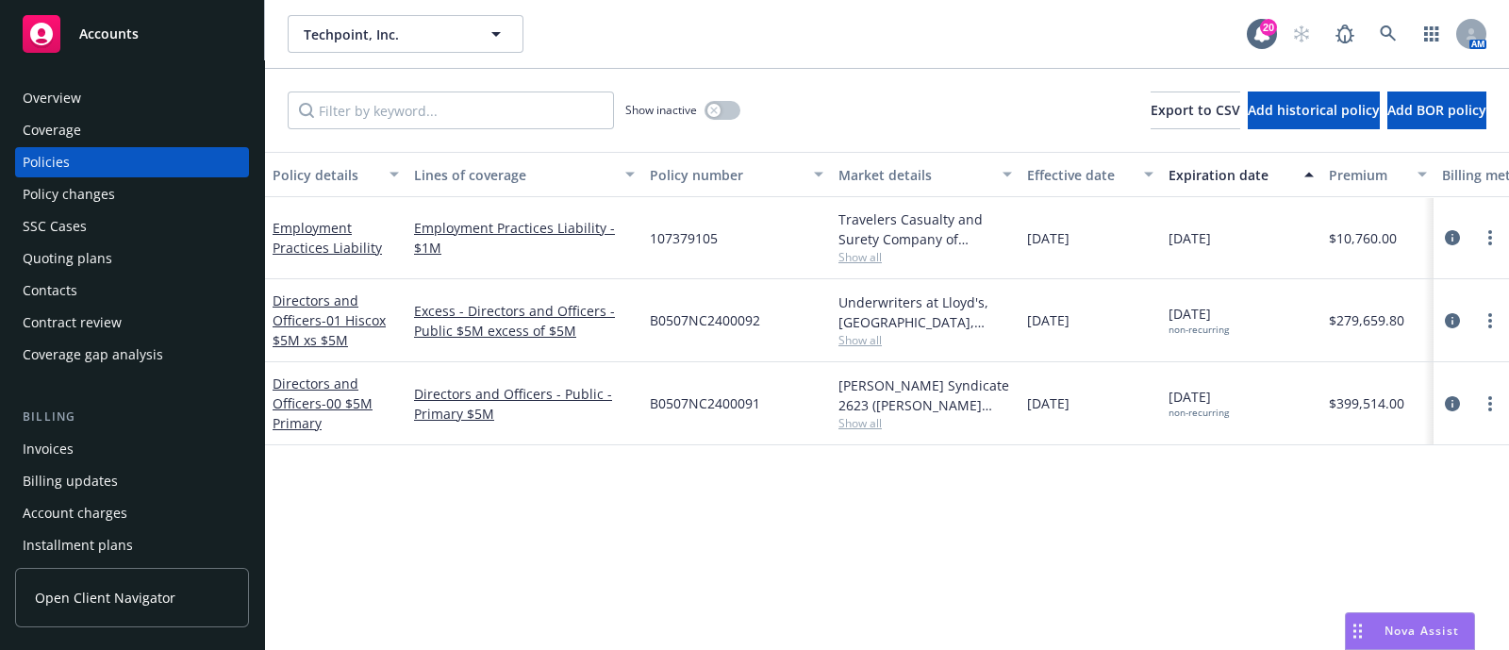
click at [41, 249] on div "Quoting plans" at bounding box center [68, 258] width 90 height 30
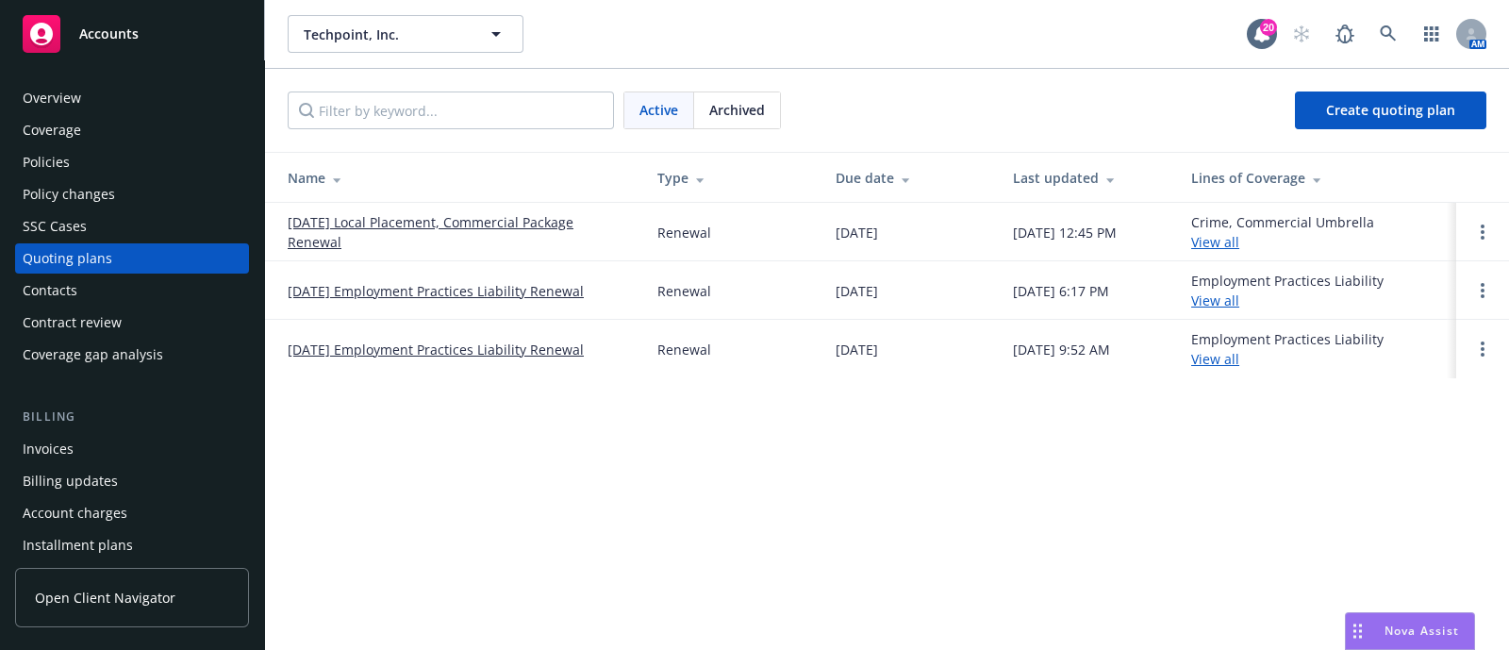
click at [374, 228] on link "[DATE] Local Placement, Commercial Package Renewal" at bounding box center [457, 232] width 339 height 40
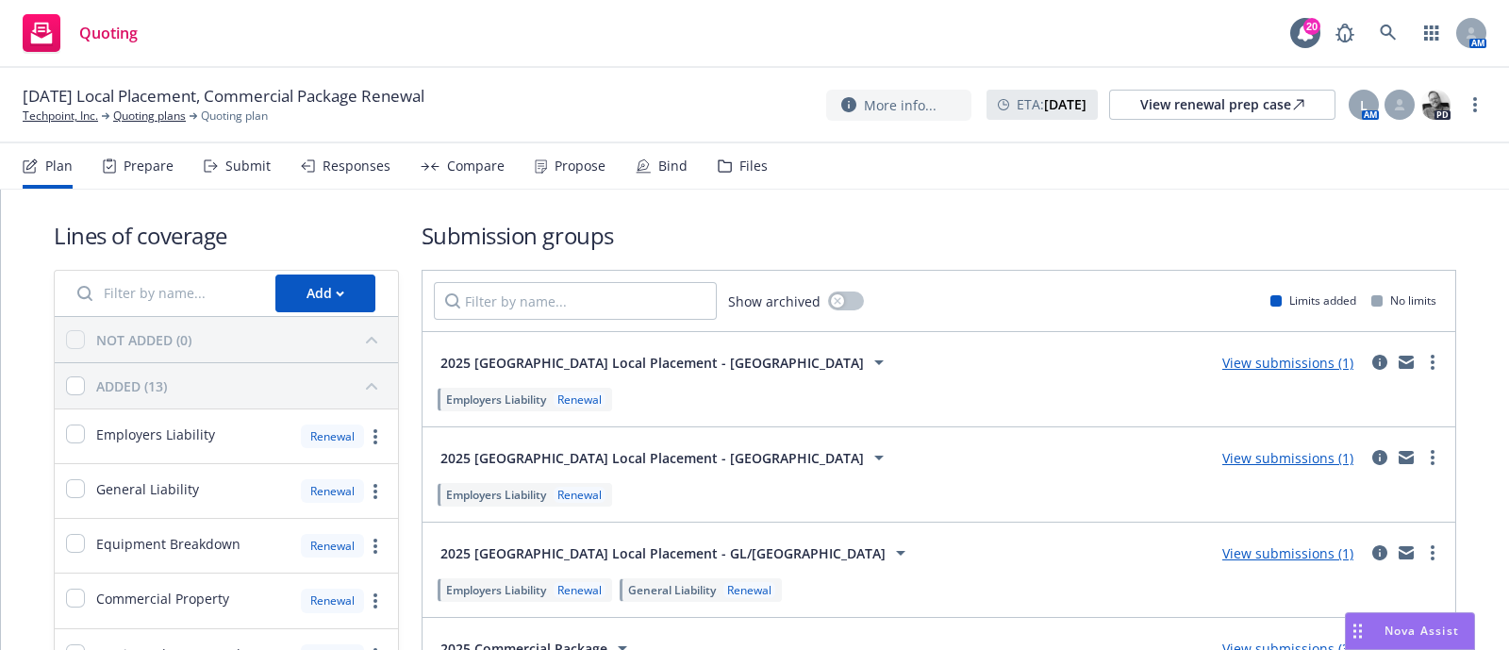
click at [674, 172] on div "Bind" at bounding box center [672, 165] width 29 height 15
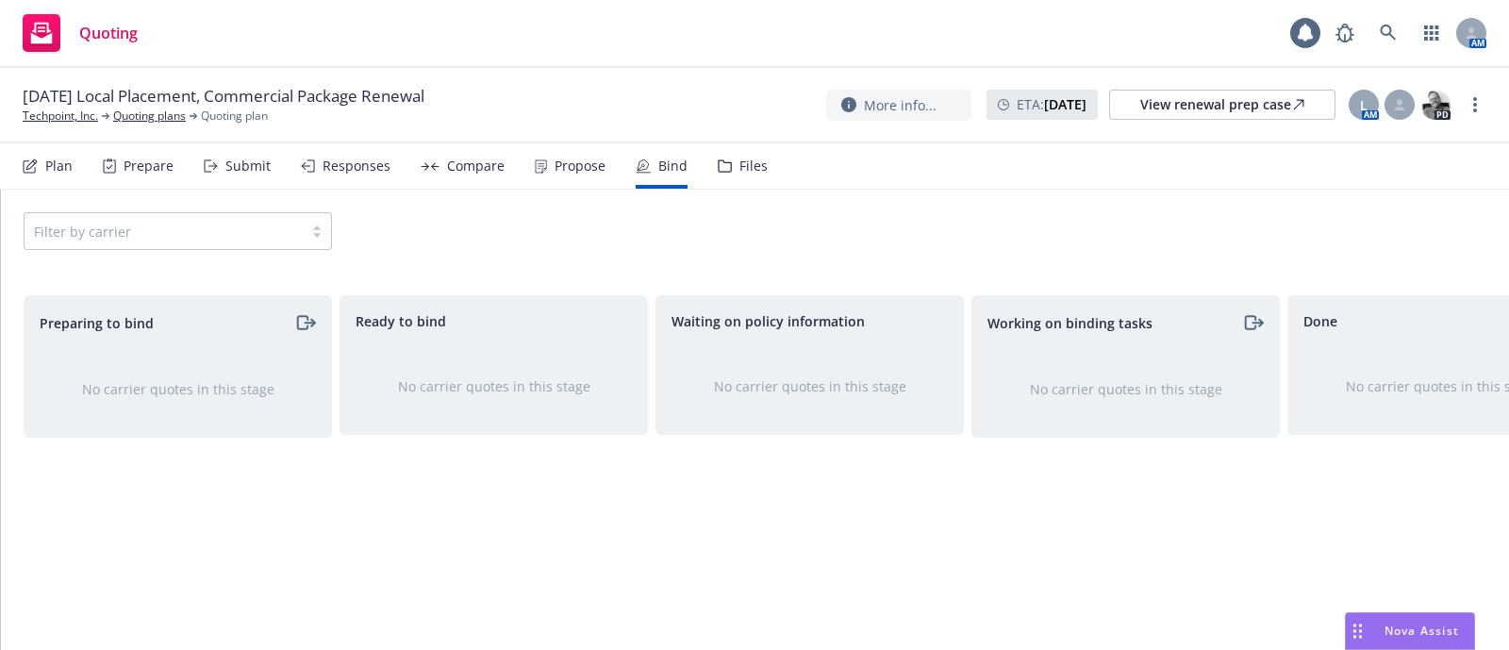
scroll to position [0, 108]
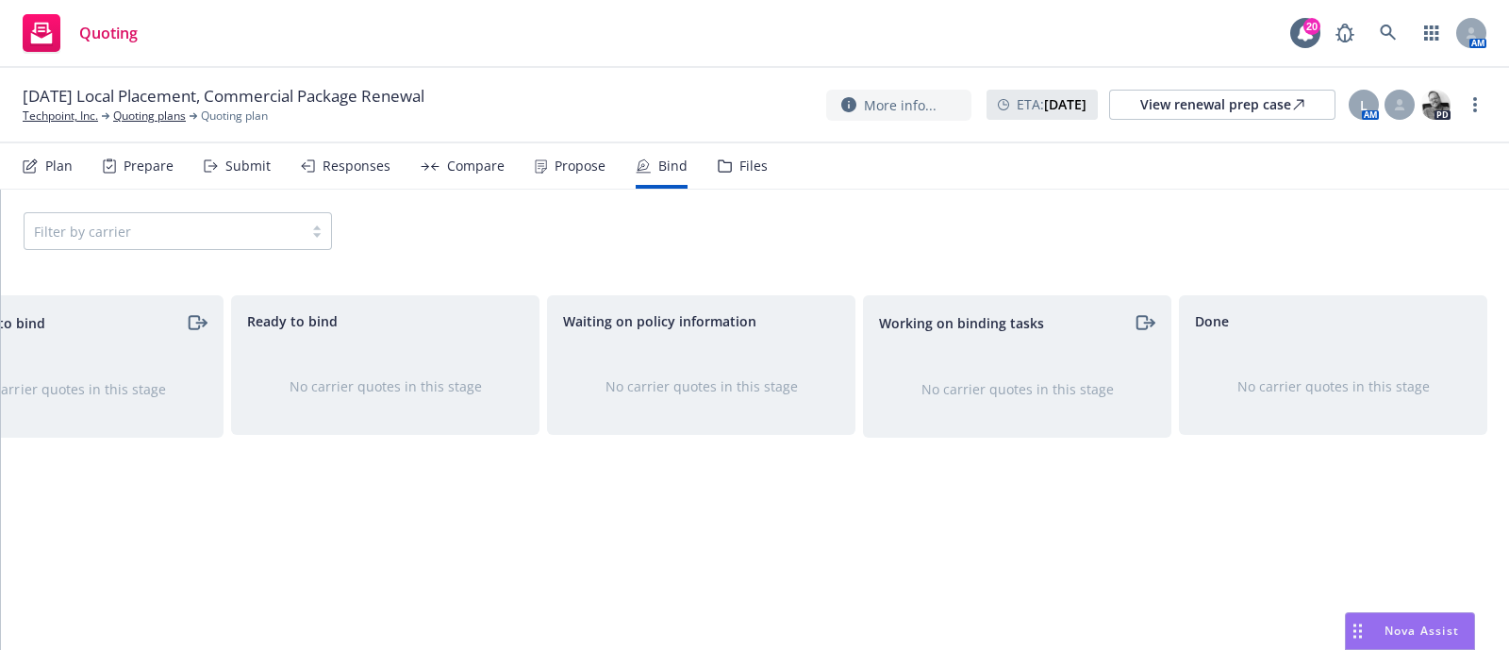
click at [570, 158] on div "Propose" at bounding box center [579, 165] width 51 height 15
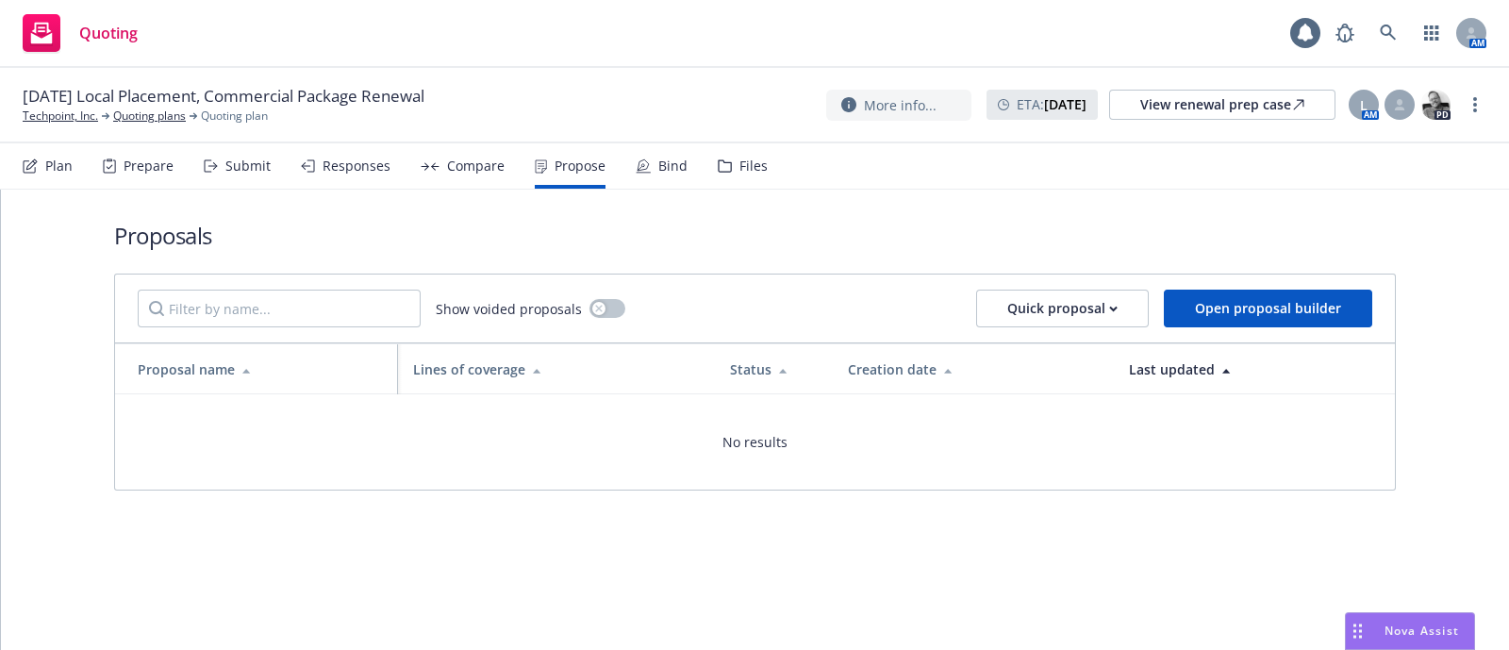
click at [358, 162] on div "Responses" at bounding box center [356, 165] width 68 height 15
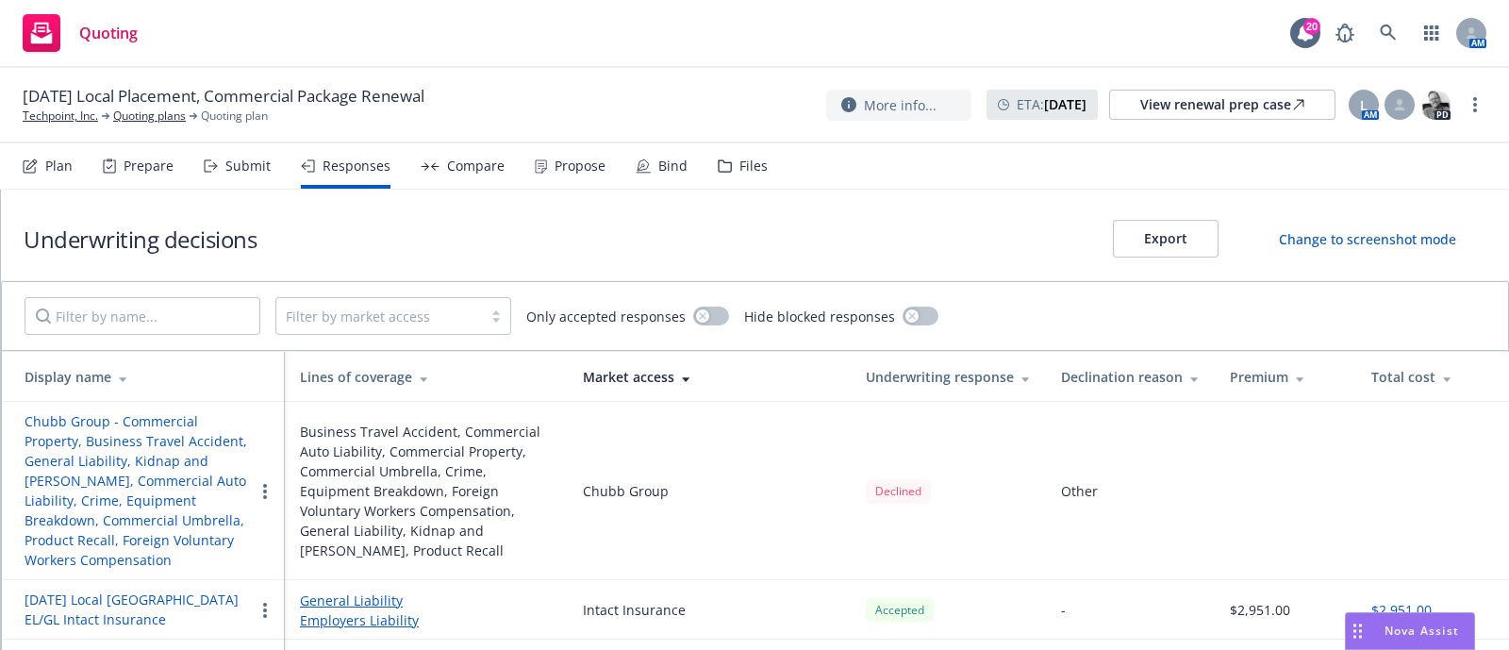
click at [250, 173] on div "Submit" at bounding box center [247, 165] width 45 height 15
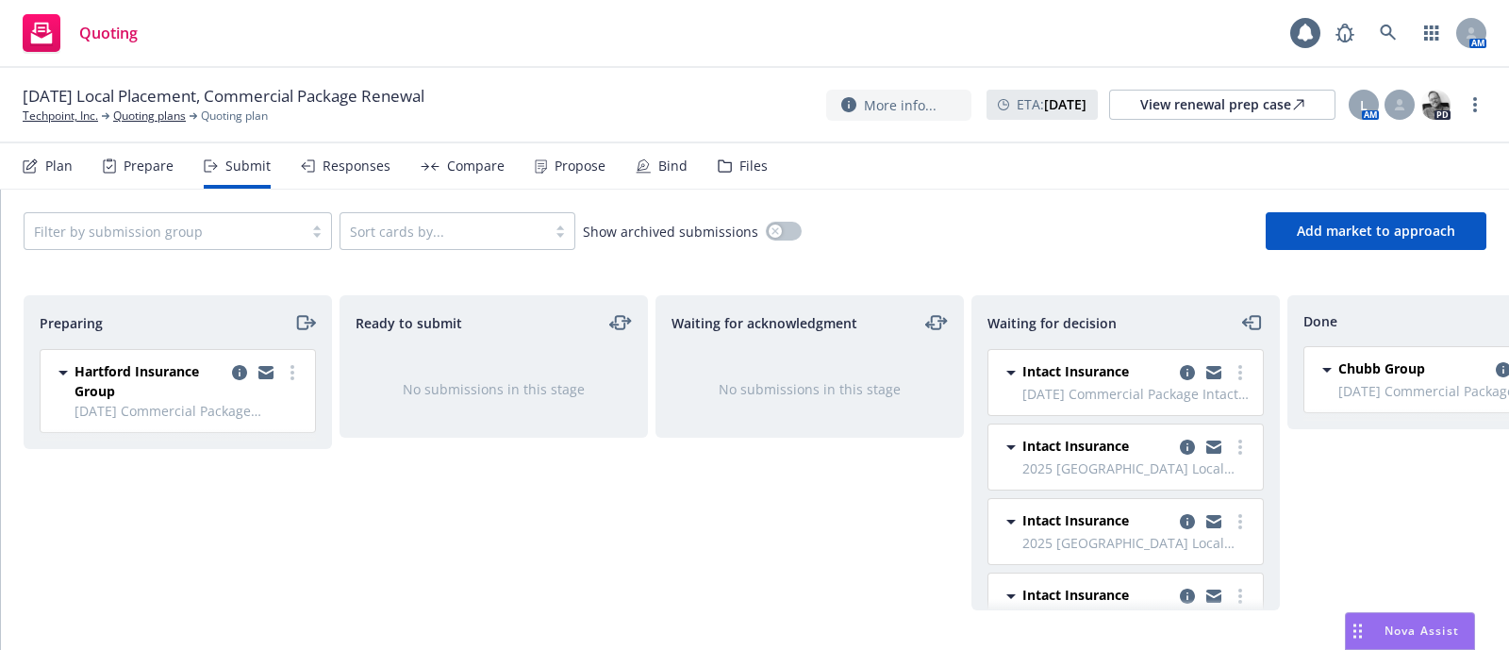
scroll to position [0, 108]
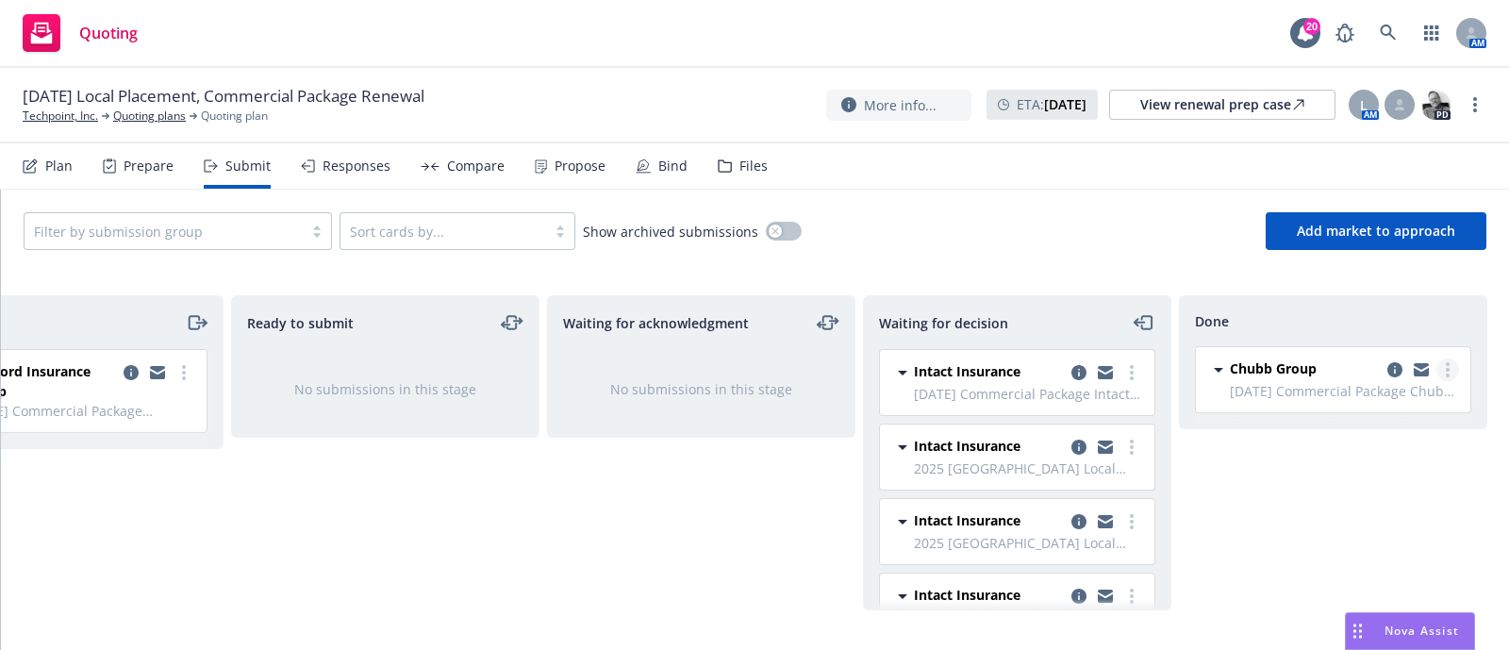
click at [1446, 373] on circle "more" at bounding box center [1447, 375] width 4 height 4
click at [1246, 385] on span "8/21/2025 Commercial Package Chubb - 2025 Commercial Package" at bounding box center [1344, 391] width 229 height 20
click at [1396, 370] on icon "copy logging email" at bounding box center [1394, 369] width 15 height 15
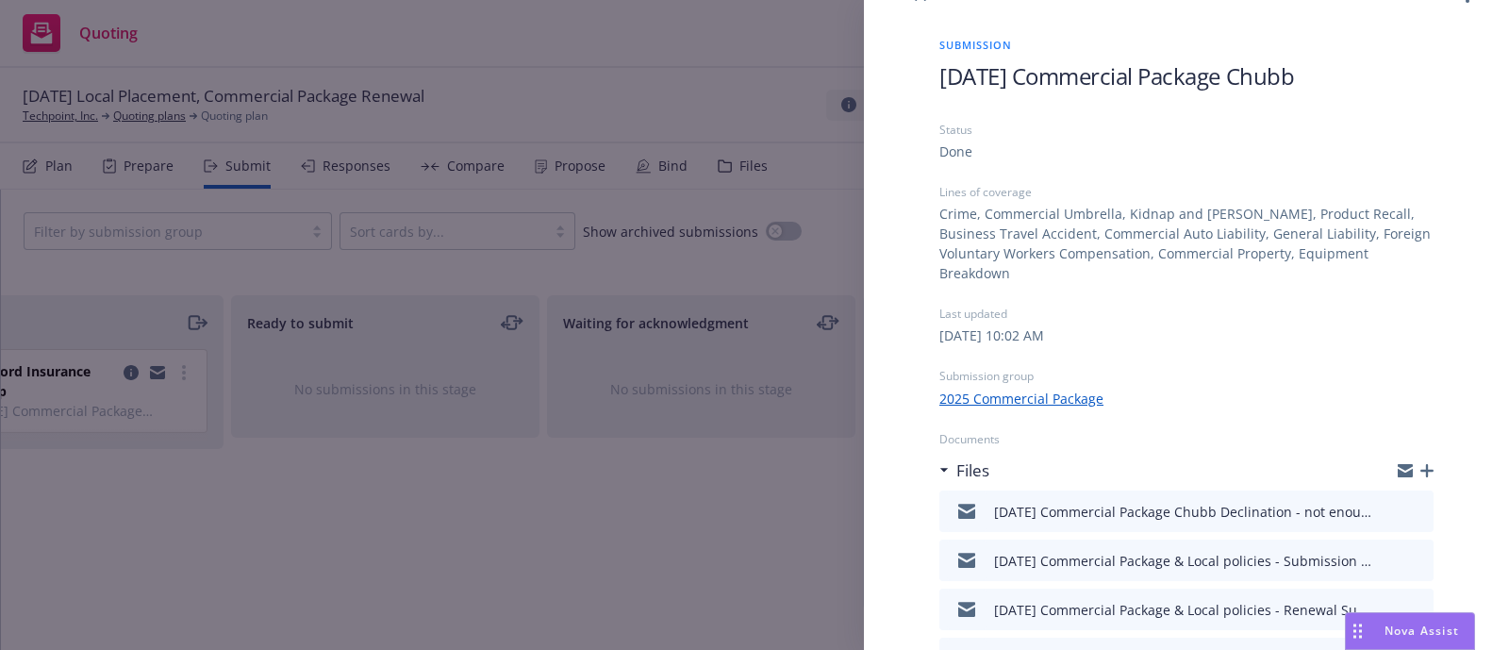
scroll to position [44, 0]
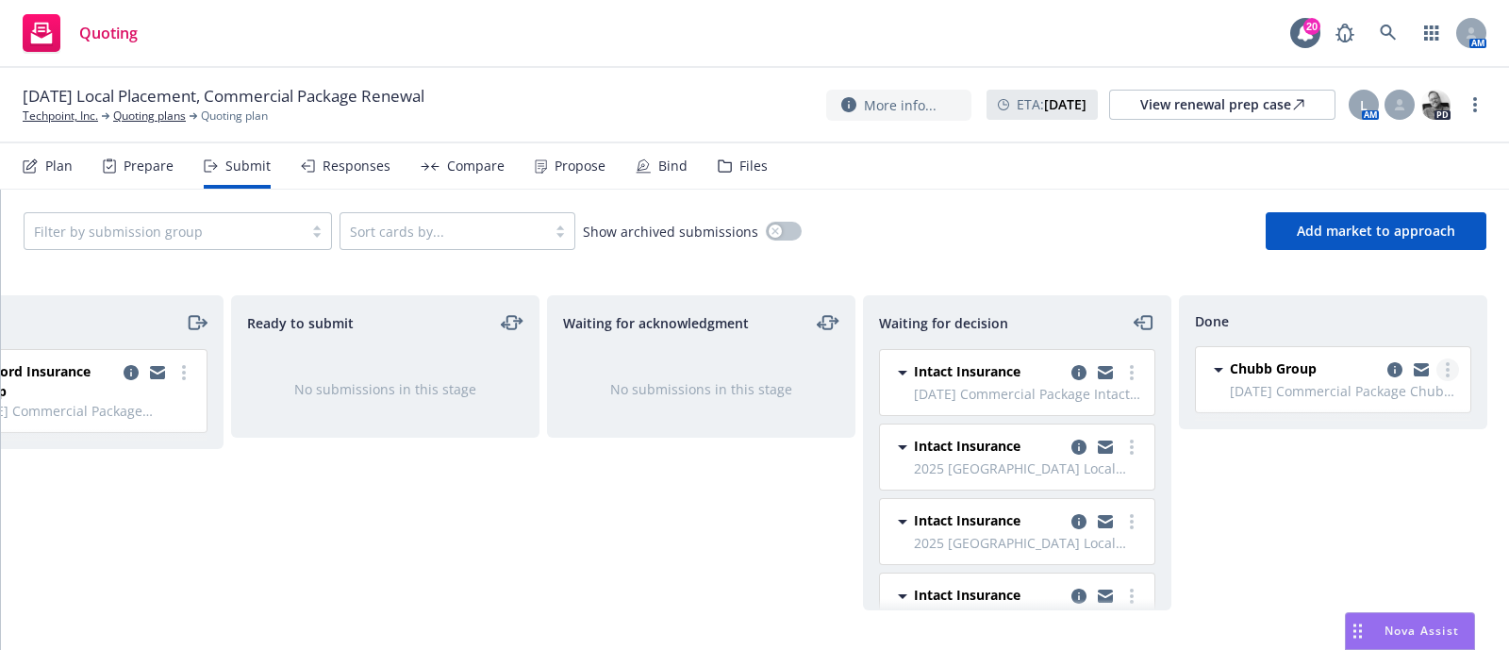
click at [1439, 362] on link "more" at bounding box center [1447, 369] width 23 height 23
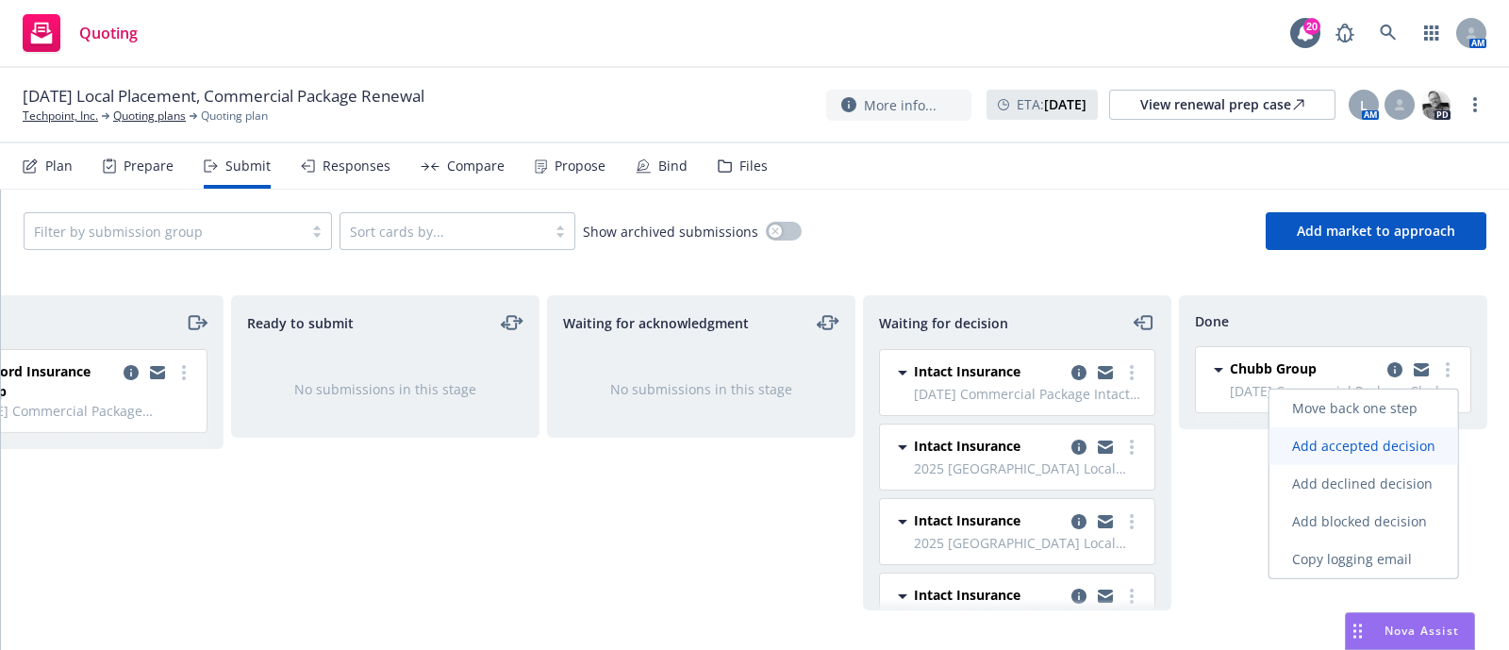
click at [1369, 460] on link "Add accepted decision" at bounding box center [1363, 446] width 189 height 38
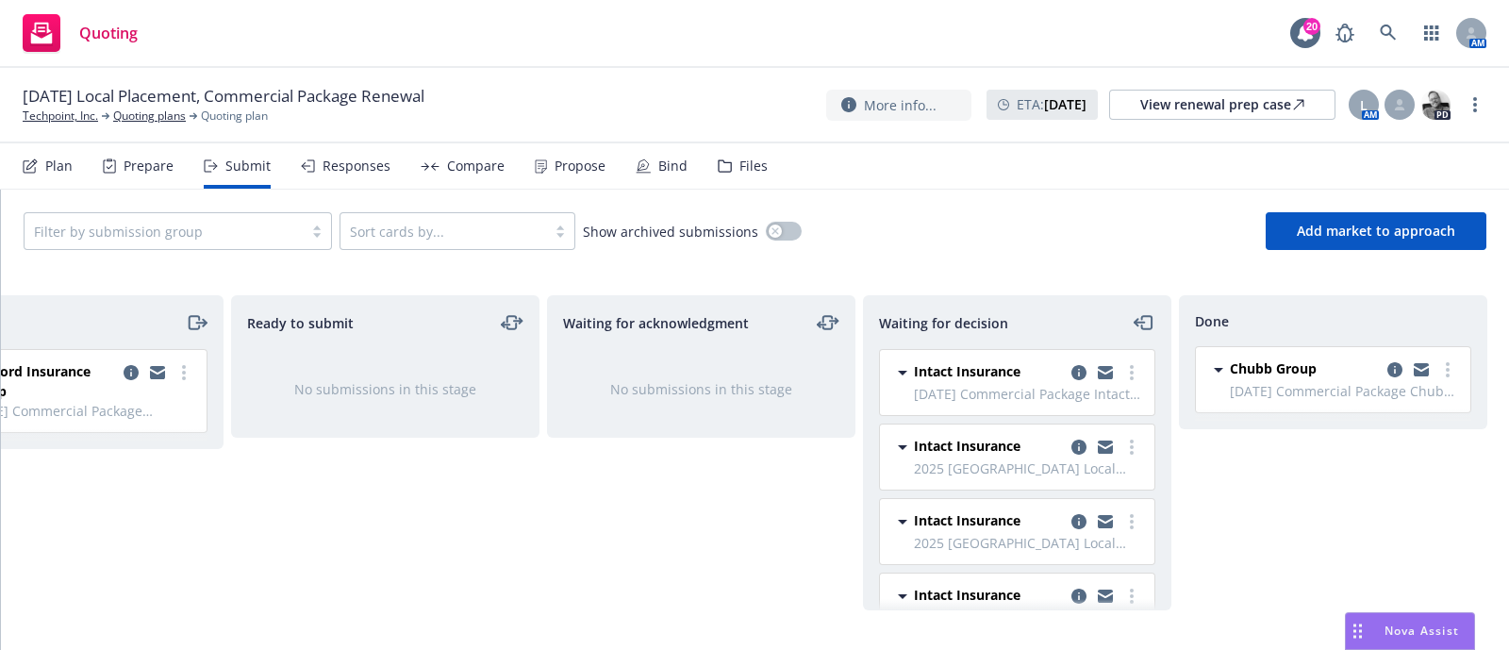
select select "12"
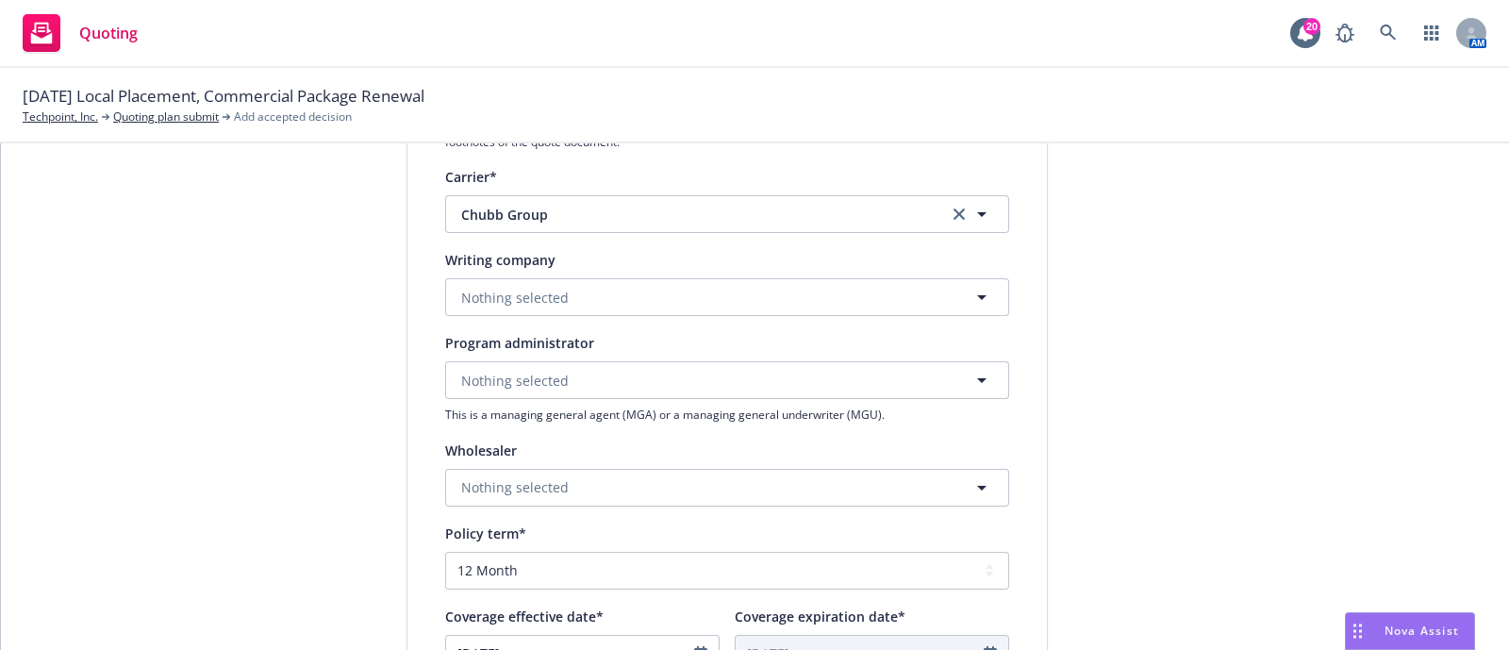
scroll to position [301, 0]
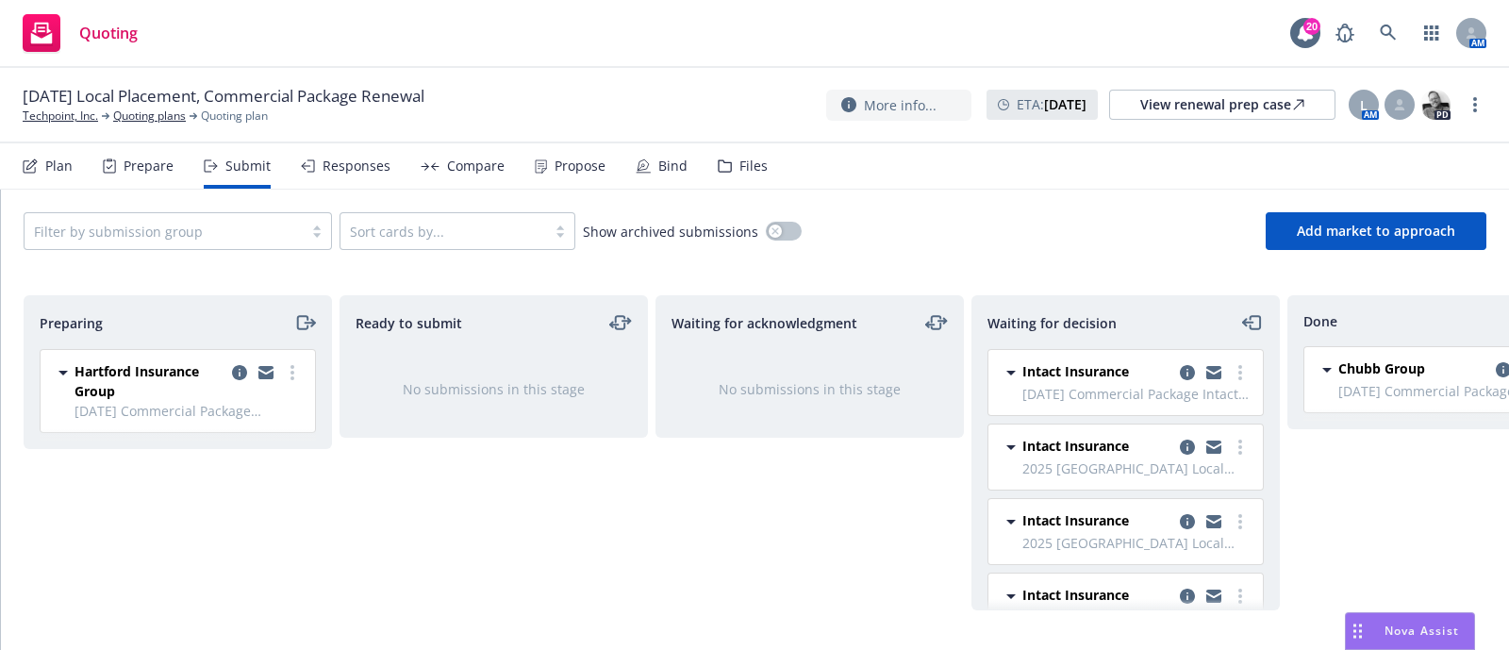
scroll to position [0, 108]
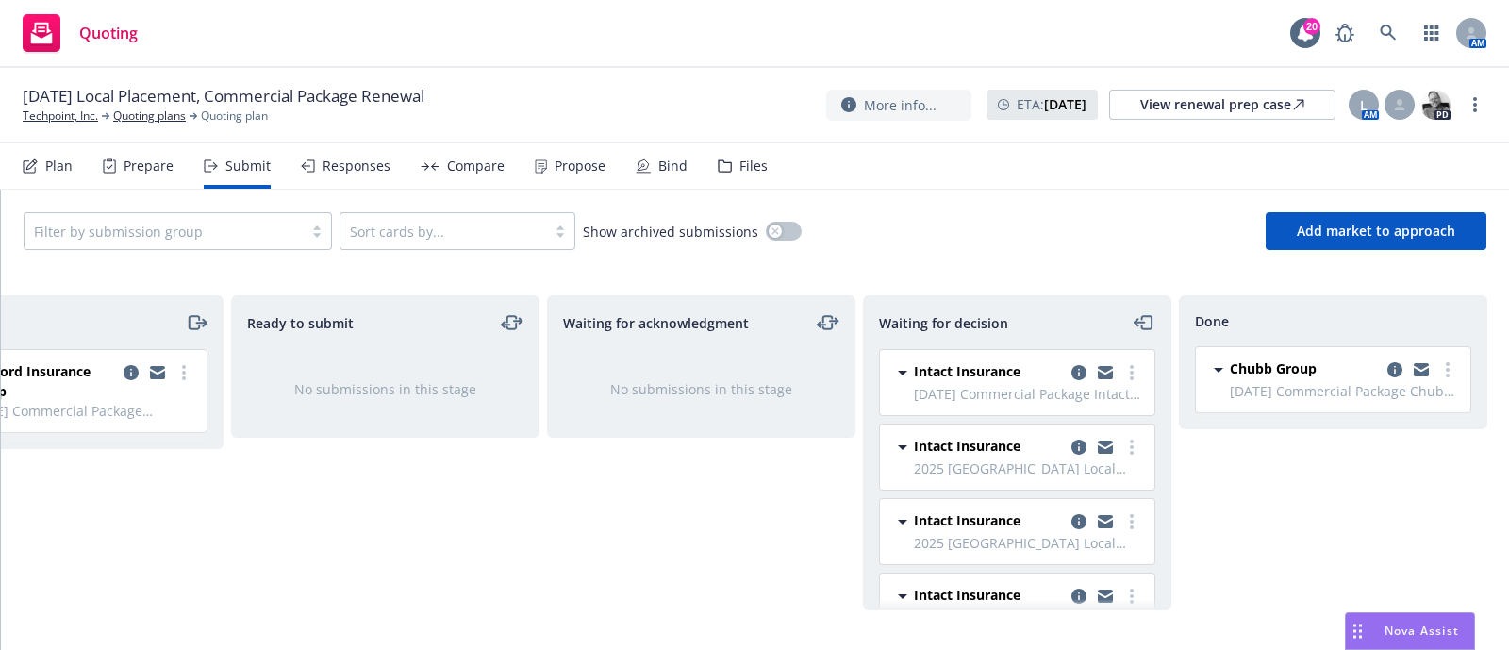
click at [647, 187] on div "Bind" at bounding box center [662, 165] width 52 height 45
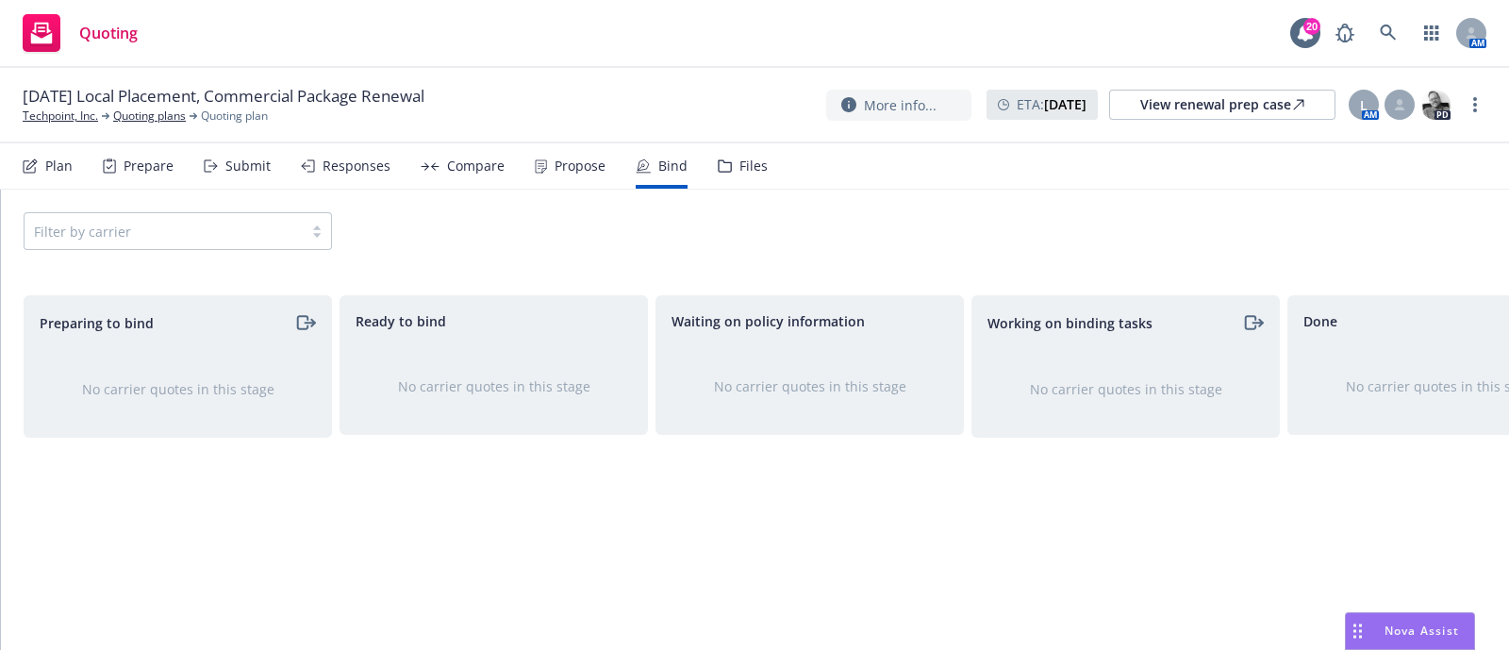
scroll to position [0, 108]
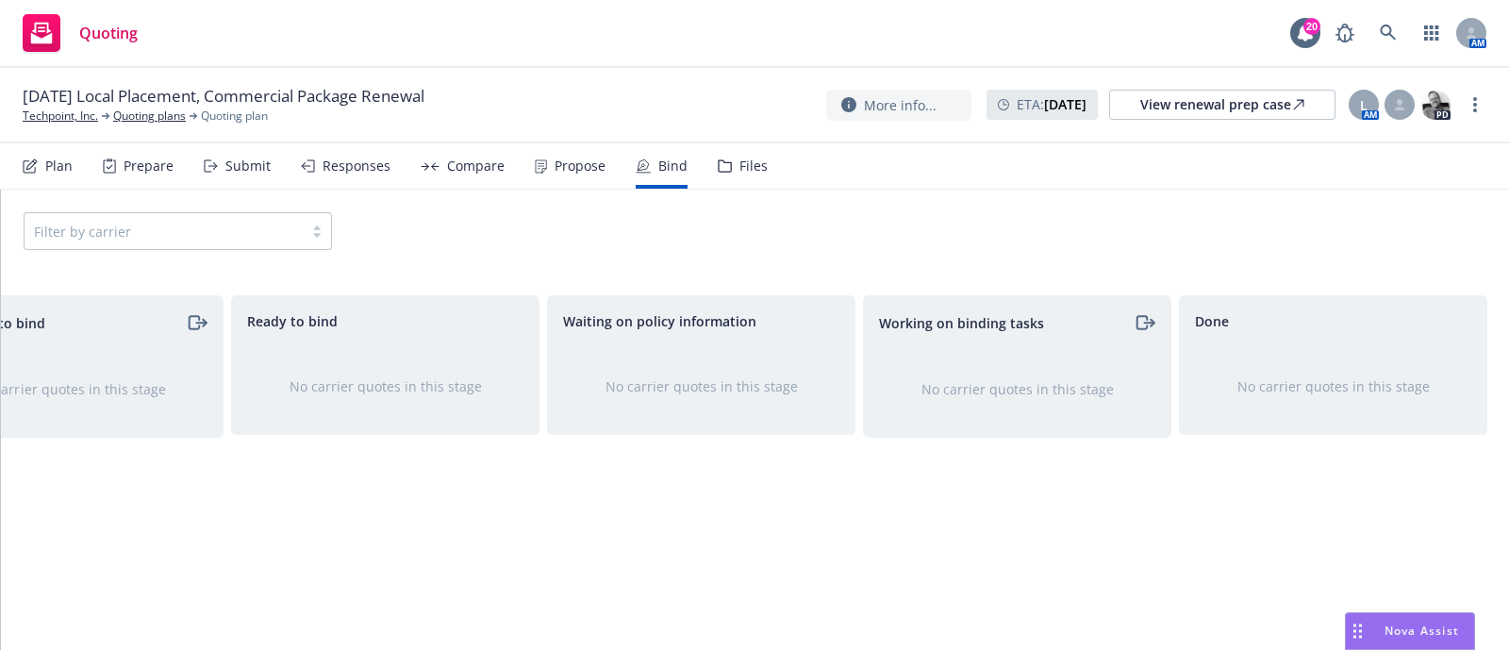
click at [382, 158] on div "Responses" at bounding box center [356, 165] width 68 height 15
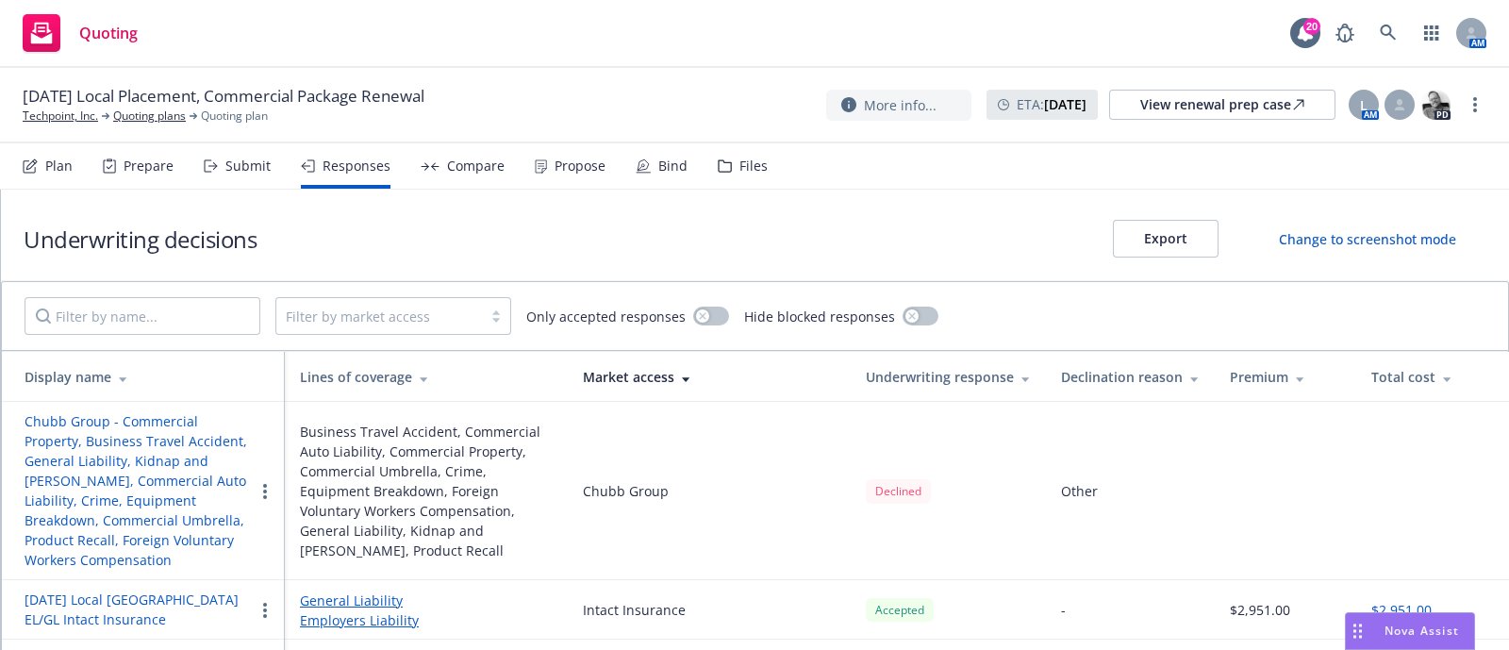
click at [587, 167] on div "Propose" at bounding box center [579, 165] width 51 height 15
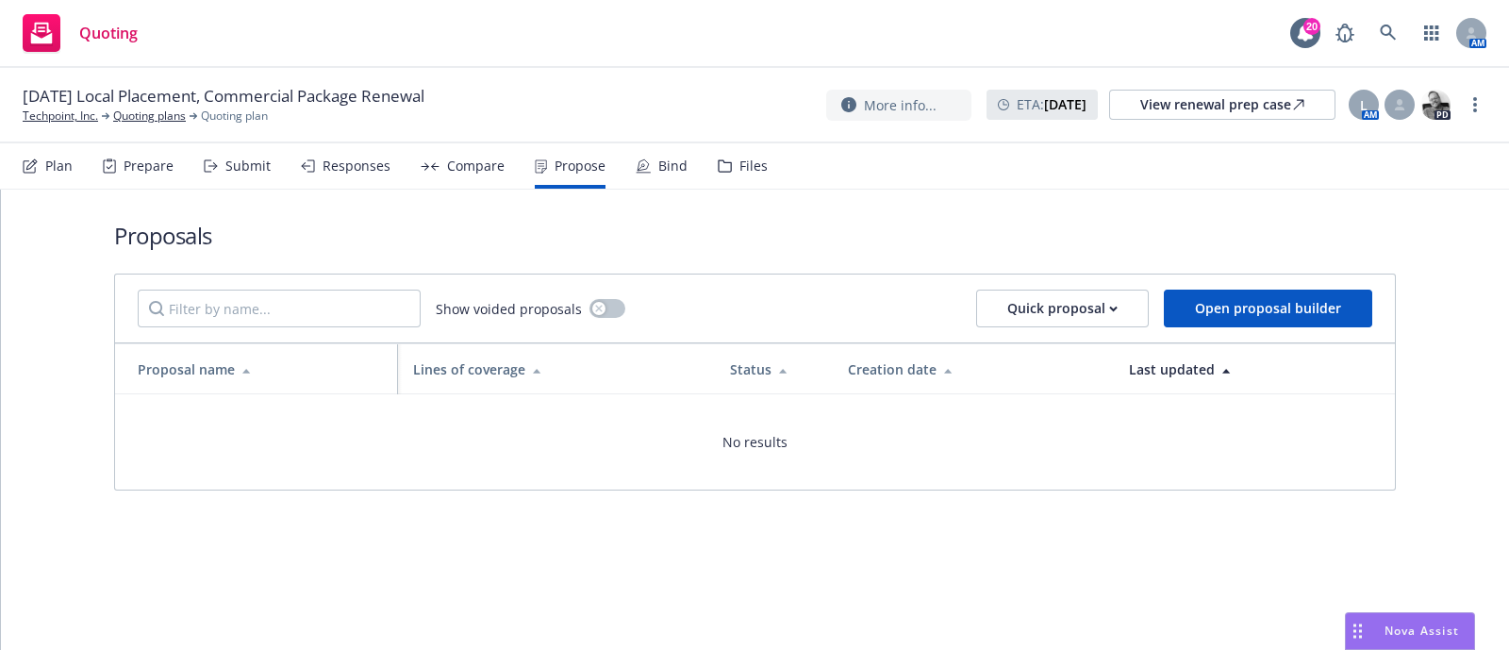
click at [699, 175] on div "Plan Prepare Submit Responses Compare Propose Bind Files" at bounding box center [395, 165] width 745 height 45
click at [676, 167] on div "Bind" at bounding box center [672, 165] width 29 height 15
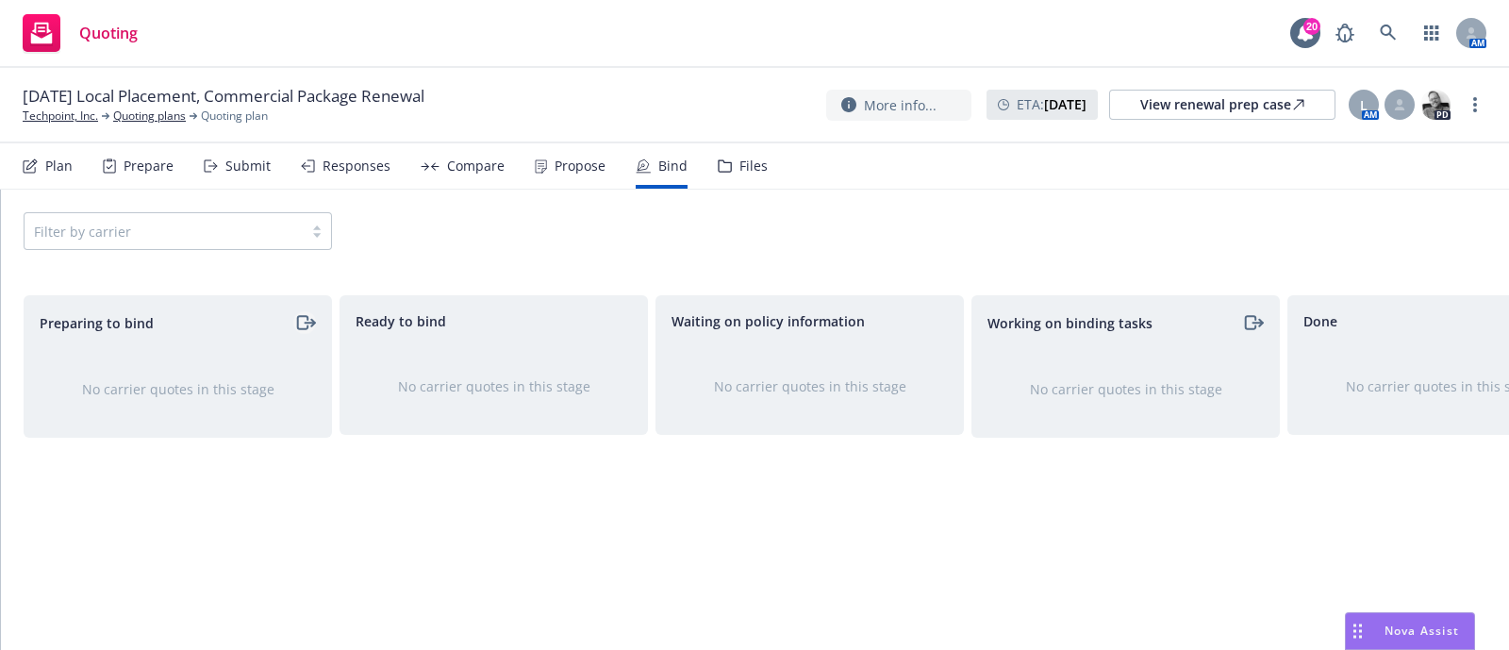
click at [302, 325] on icon "moveRight" at bounding box center [305, 322] width 22 height 23
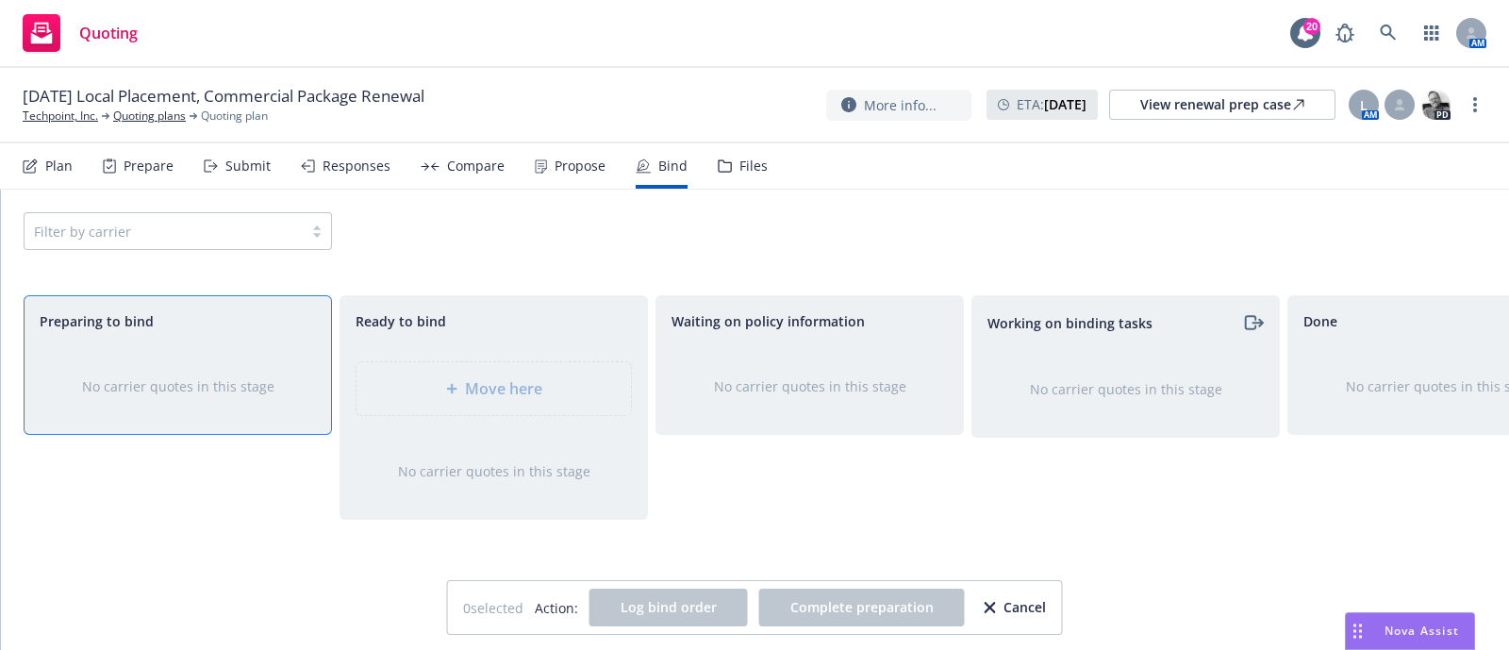
click at [1033, 620] on div "Cancel" at bounding box center [1014, 607] width 61 height 36
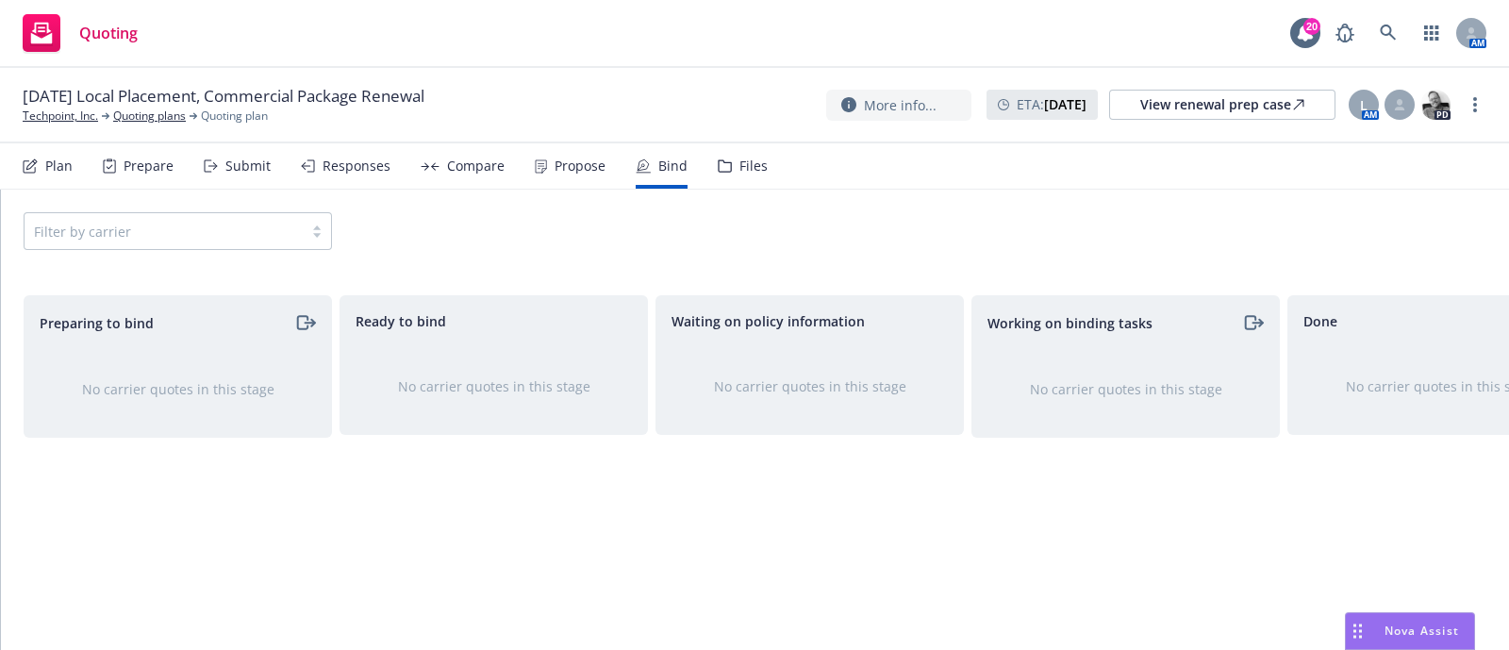
scroll to position [0, 108]
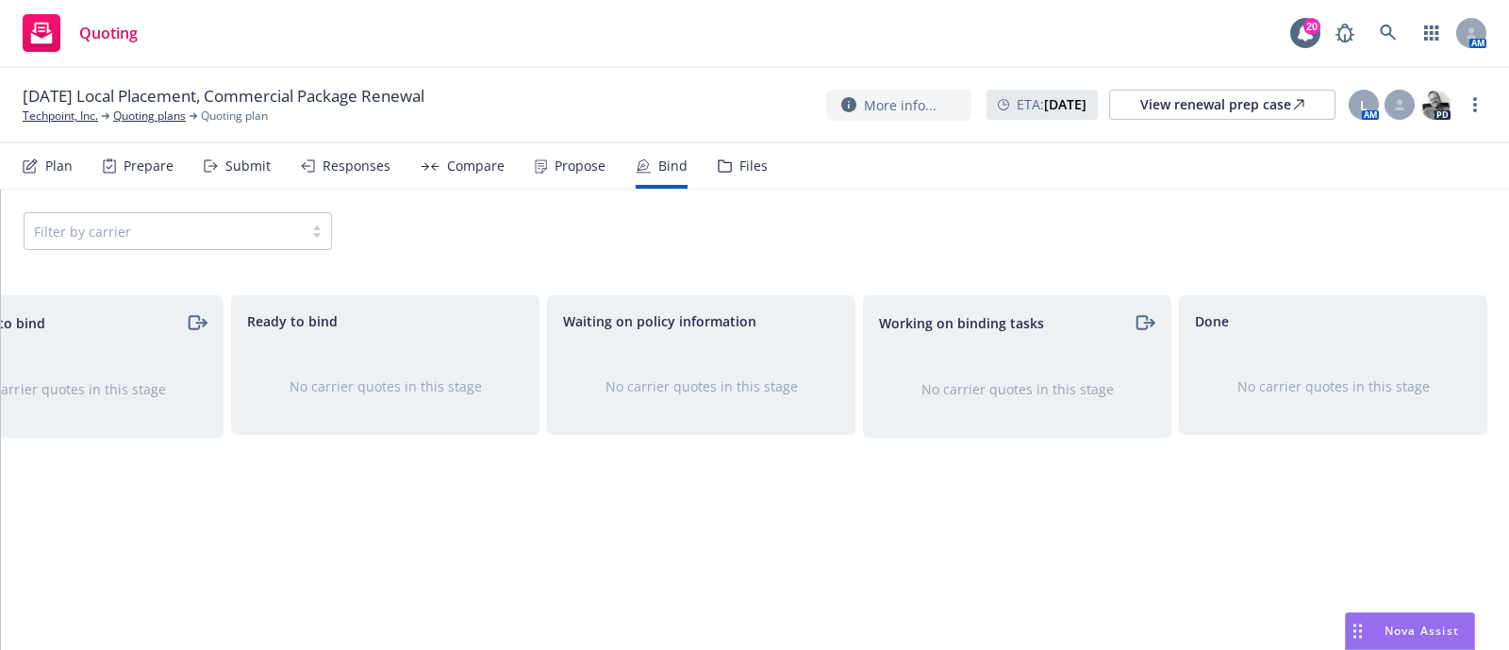
click at [215, 156] on div "Submit" at bounding box center [237, 165] width 67 height 45
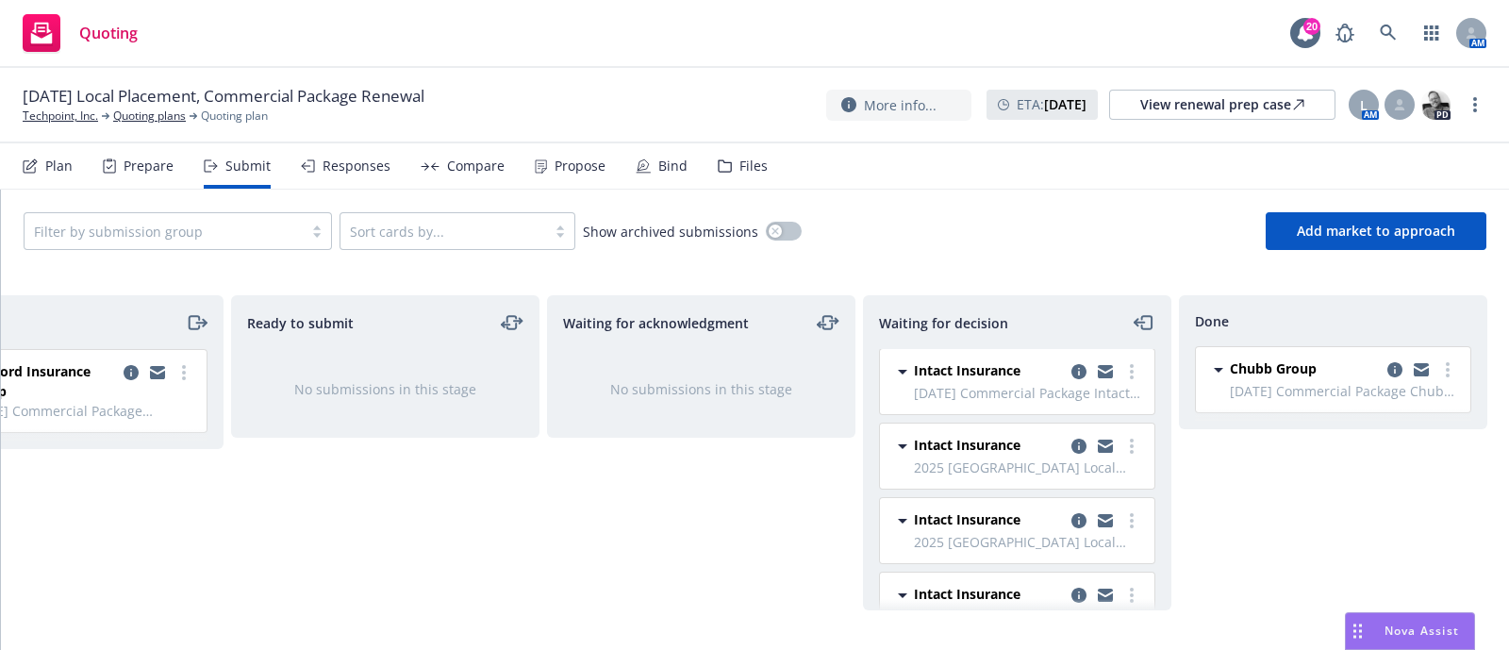
scroll to position [2, 0]
click at [1071, 371] on icon "copy logging email" at bounding box center [1078, 370] width 15 height 15
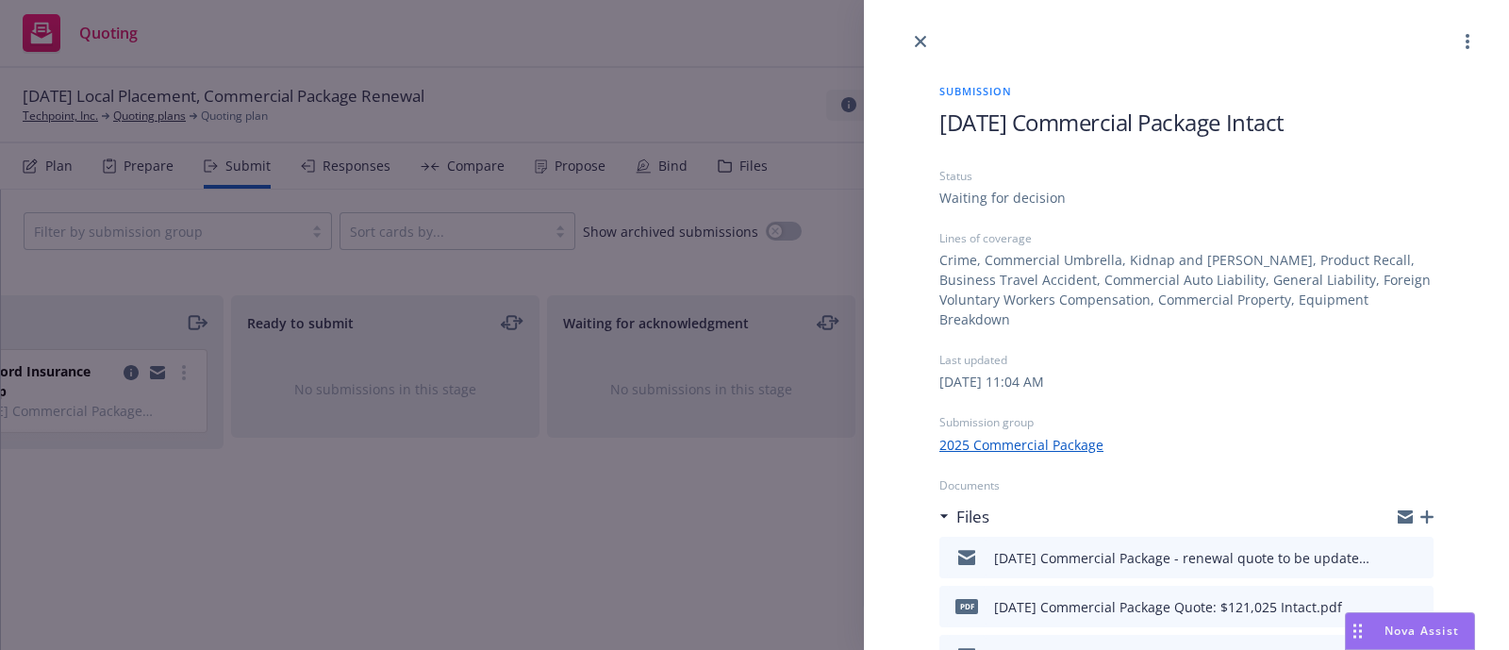
scroll to position [153, 0]
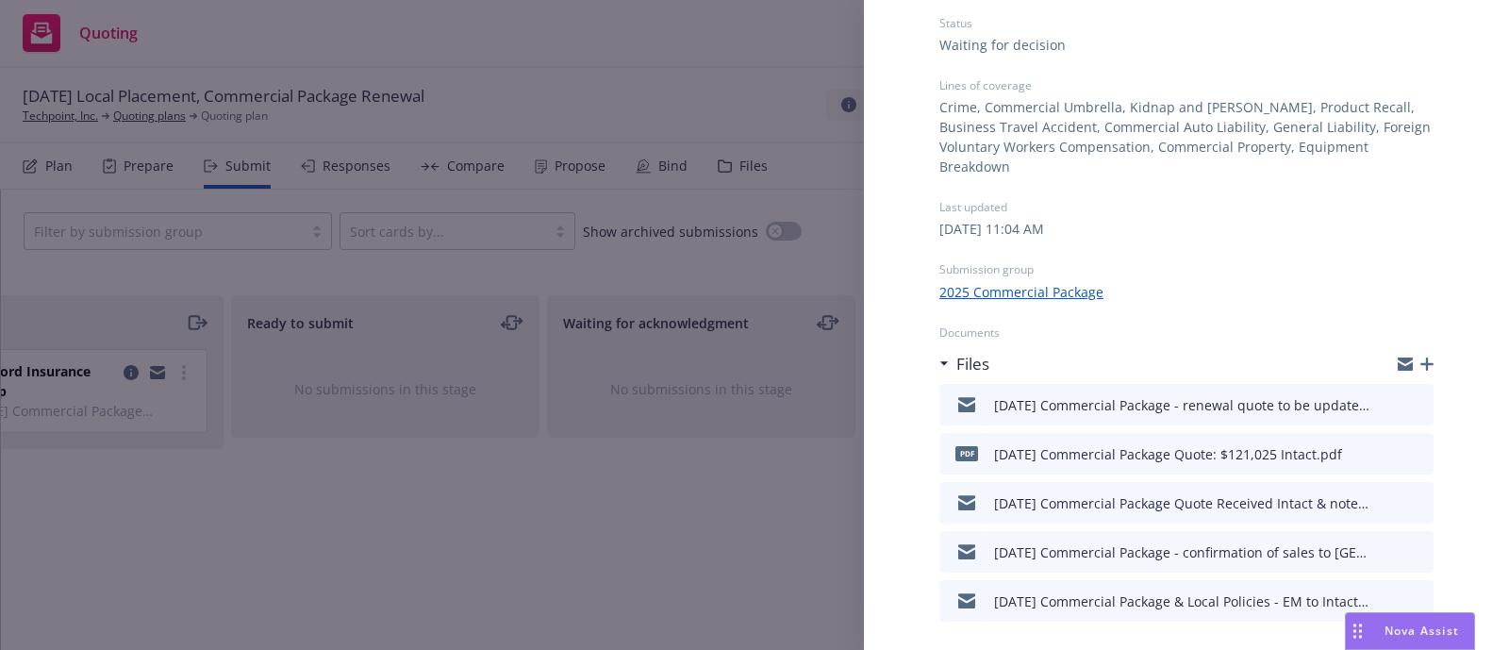
click at [733, 468] on div "Submission 8/21/2025 Commercial Package Intact Status Waiting for decision Line…" at bounding box center [754, 325] width 1509 height 650
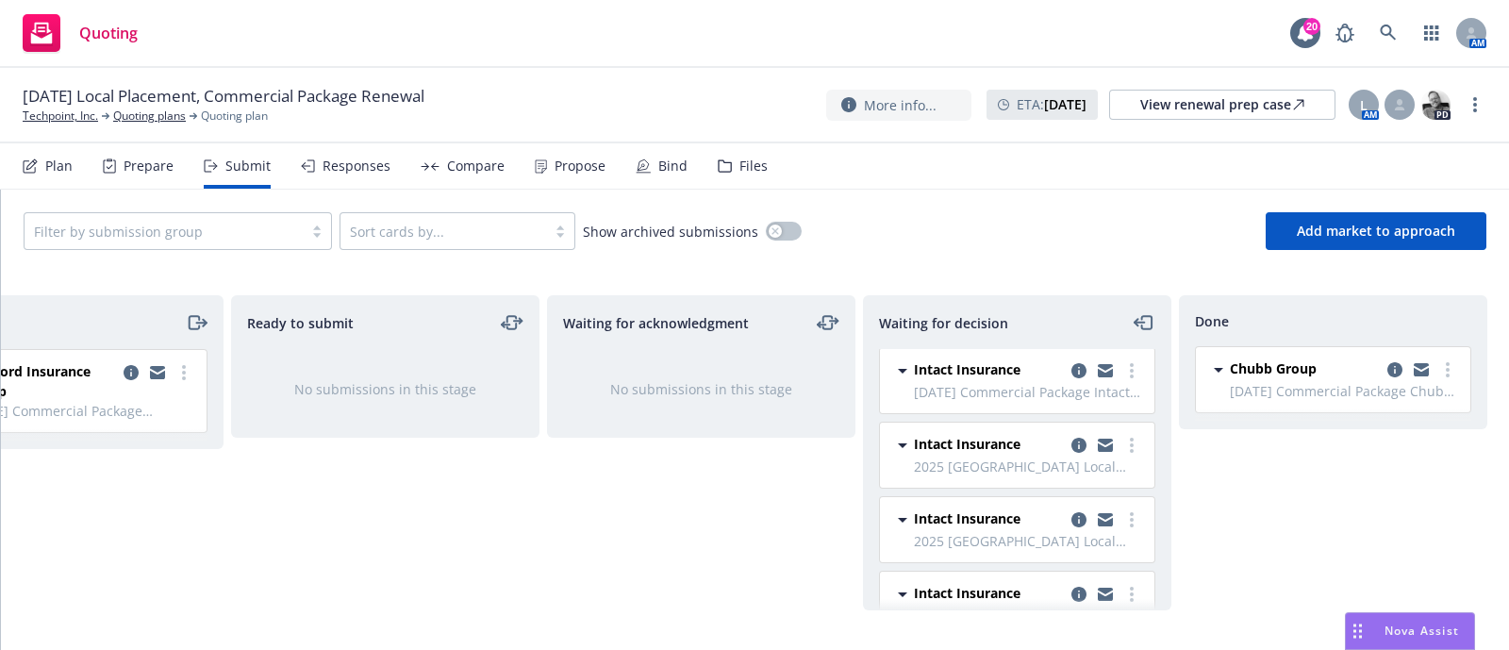
click at [740, 158] on div "Files" at bounding box center [753, 165] width 28 height 15
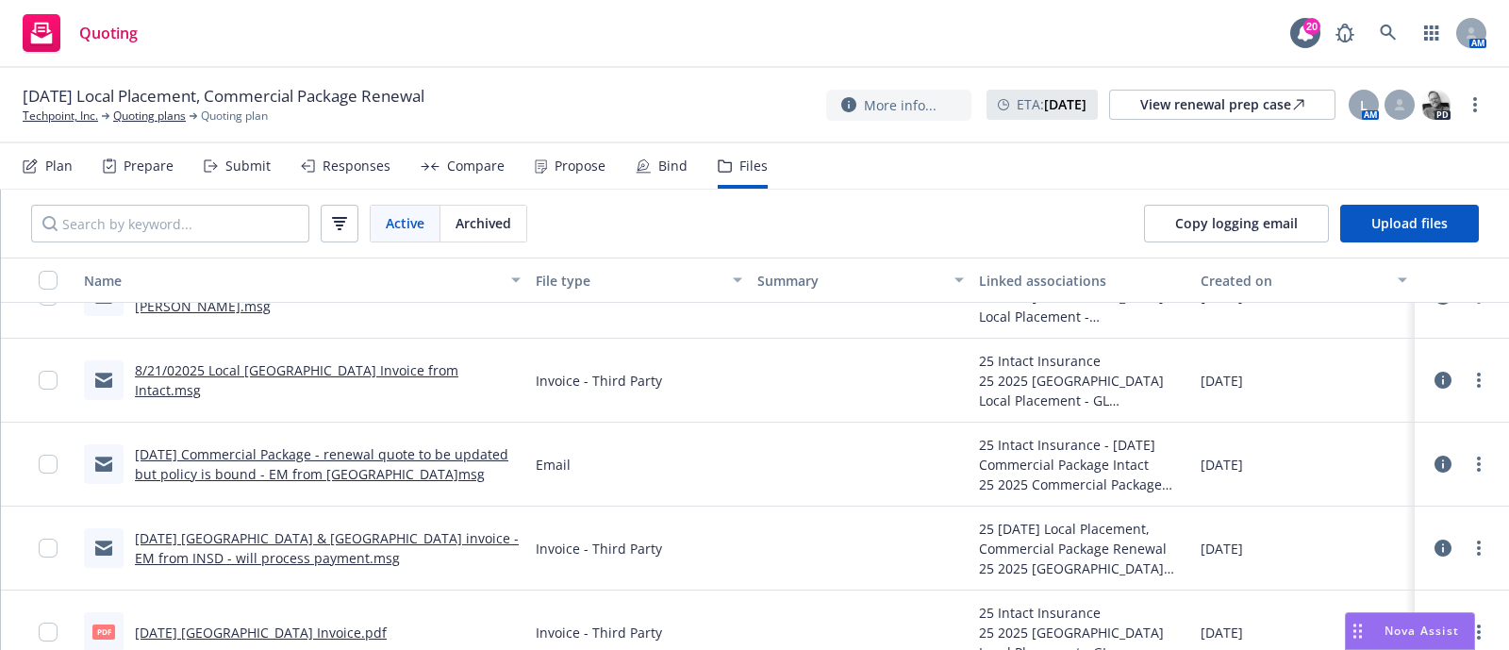
scroll to position [134, 0]
click at [357, 454] on link "8/21/2025 Commercial Package - renewal quote to be updated but policy is bound …" at bounding box center [321, 462] width 373 height 38
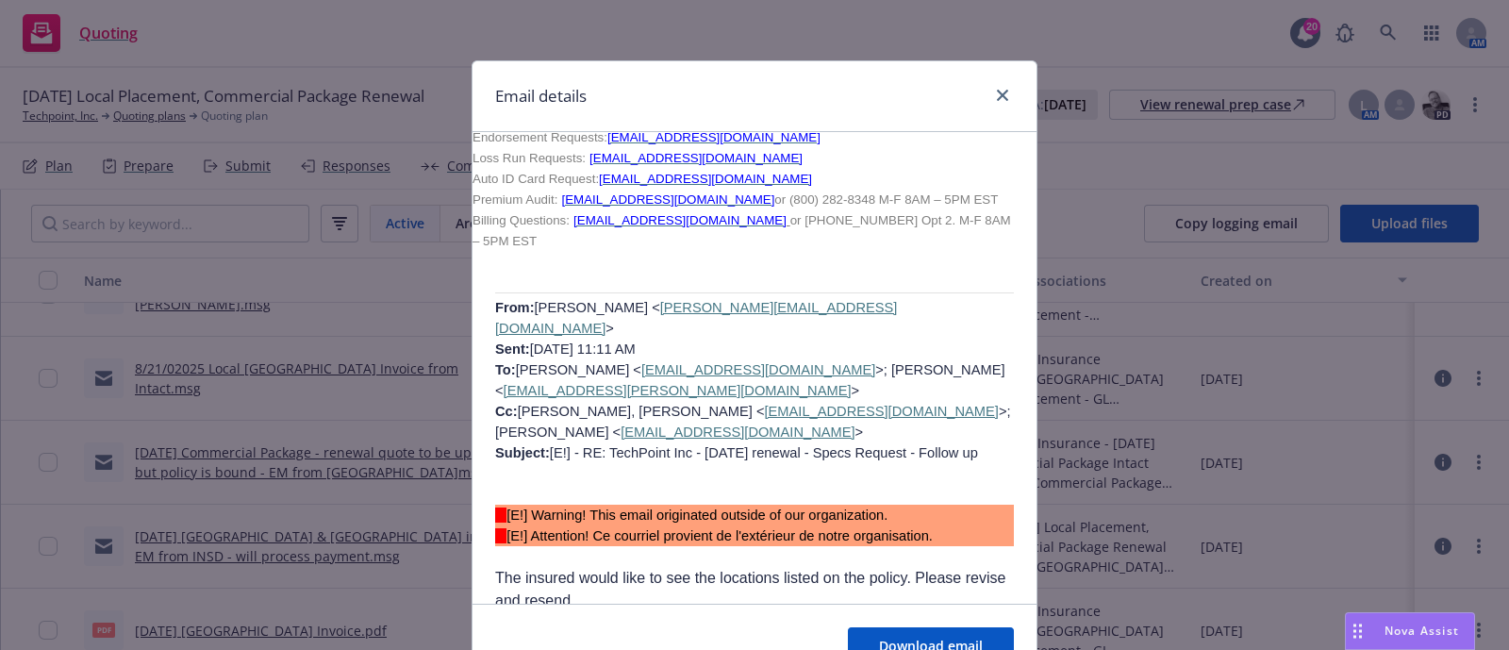
scroll to position [1855, 0]
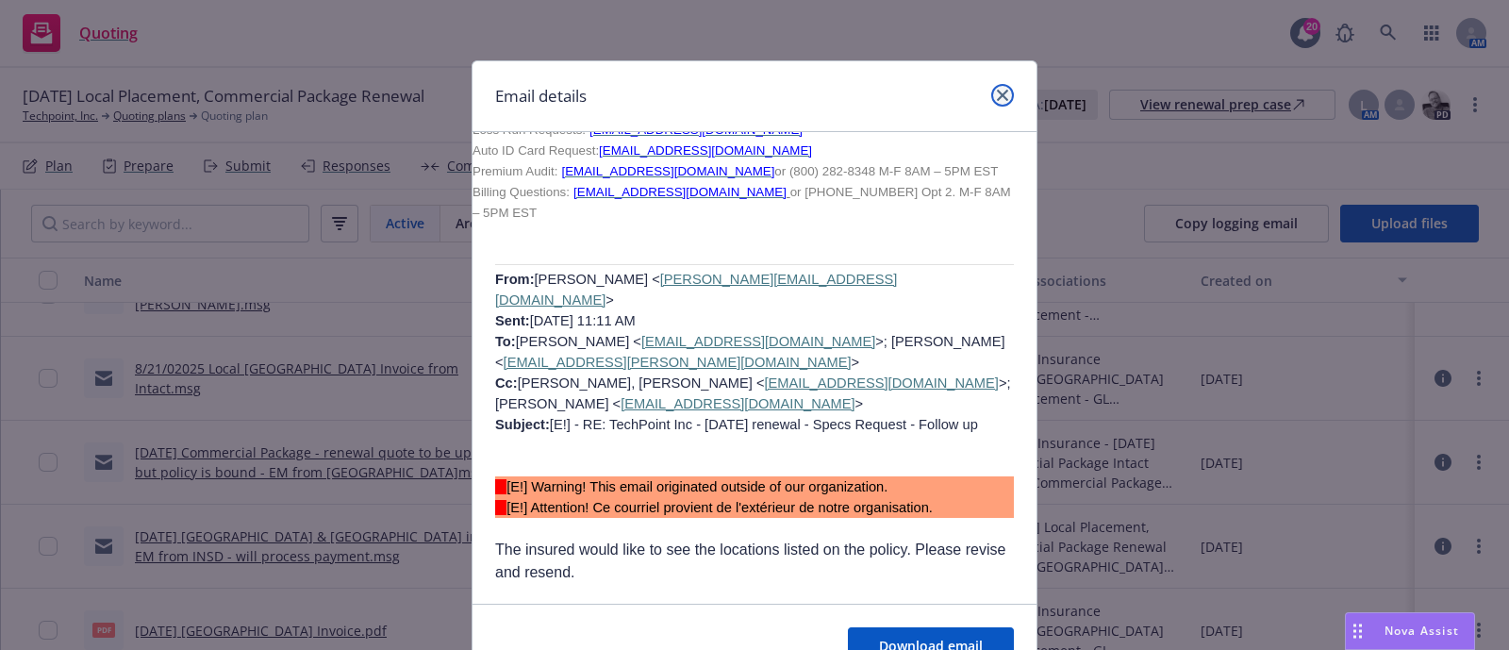
click at [997, 94] on icon "close" at bounding box center [1002, 95] width 11 height 11
